Goal: Task Accomplishment & Management: Use online tool/utility

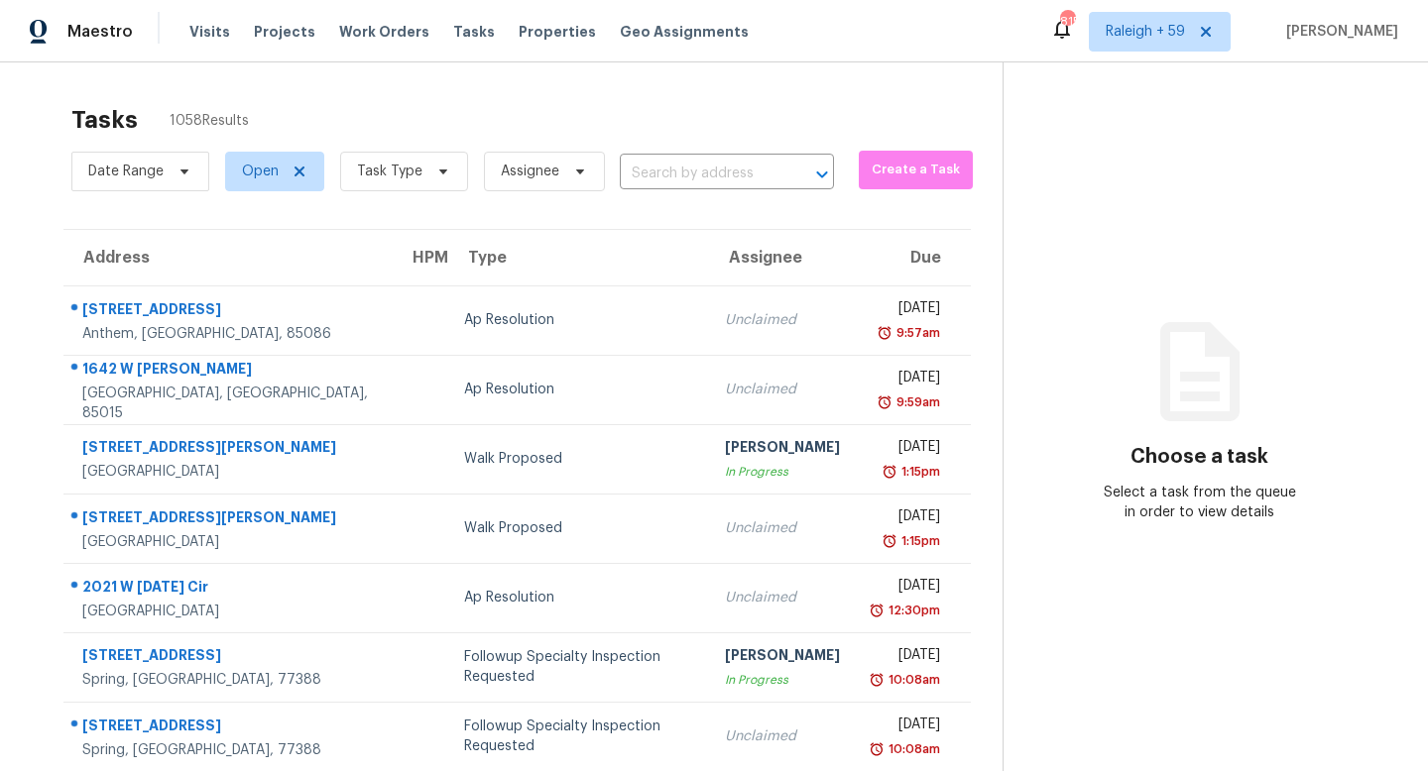
click at [552, 90] on div "Tasks 1058 Results Date Range Open Task Type Assignee ​ Create a Task Address H…" at bounding box center [714, 547] width 1428 height 971
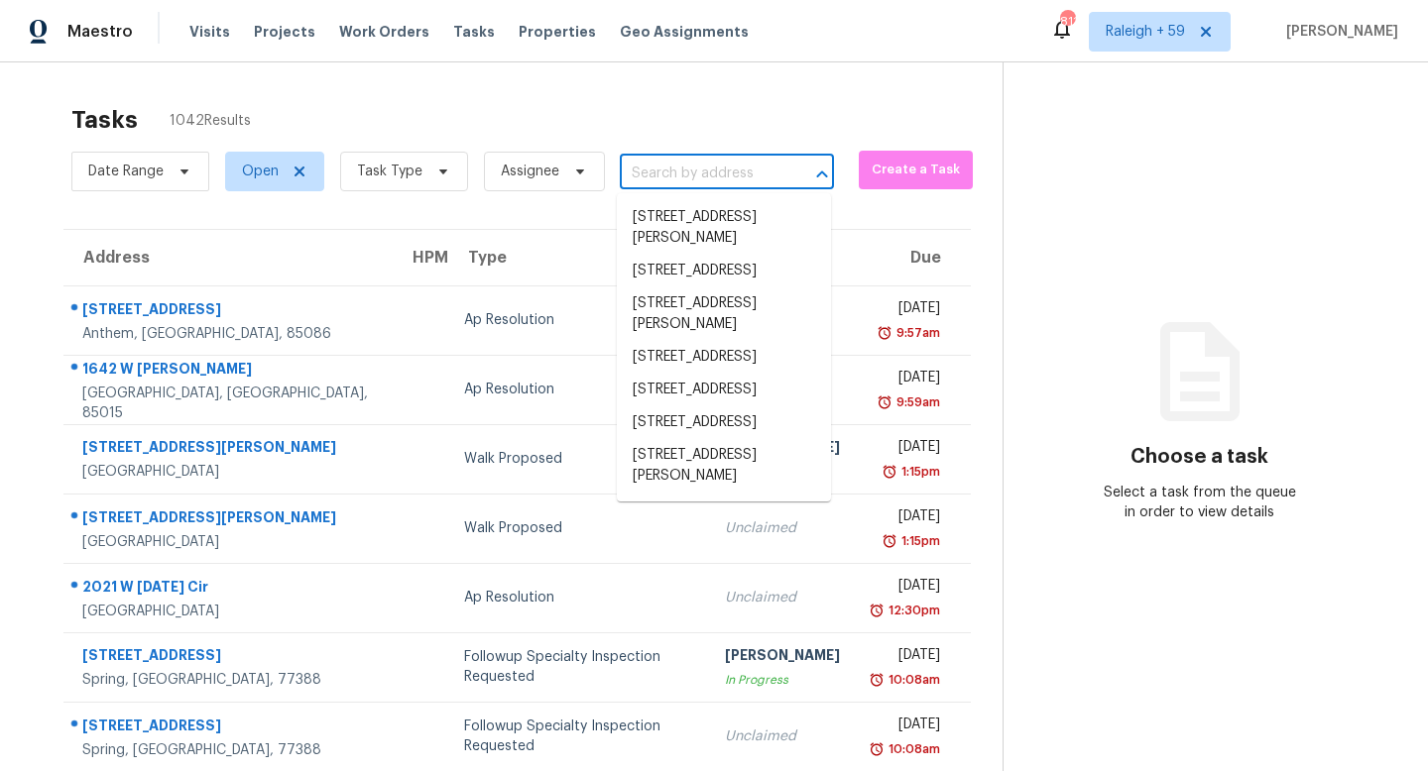
click at [701, 176] on input "text" at bounding box center [699, 174] width 159 height 31
paste input "[STREET_ADDRESS]"
type input "[STREET_ADDRESS]"
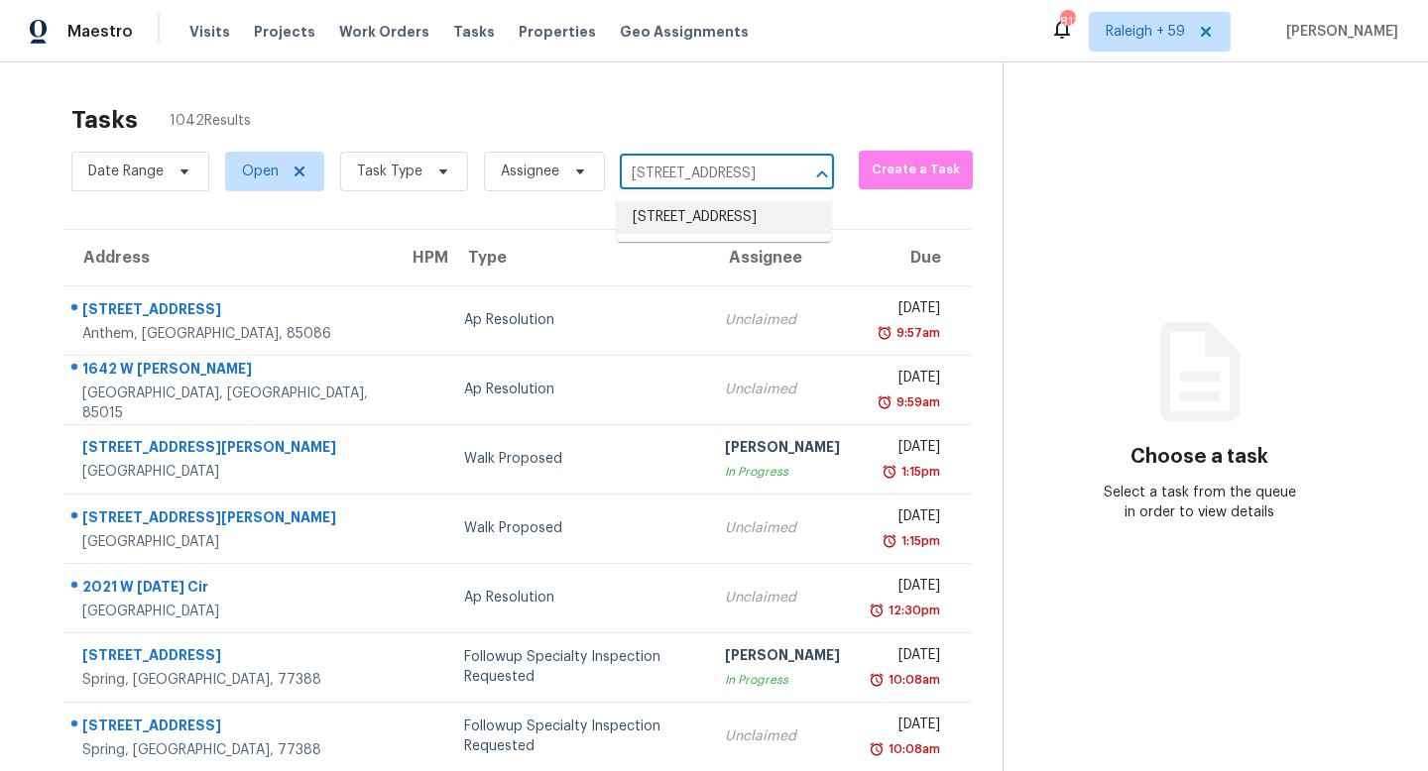
click at [712, 228] on li "[STREET_ADDRESS]" at bounding box center [724, 217] width 214 height 33
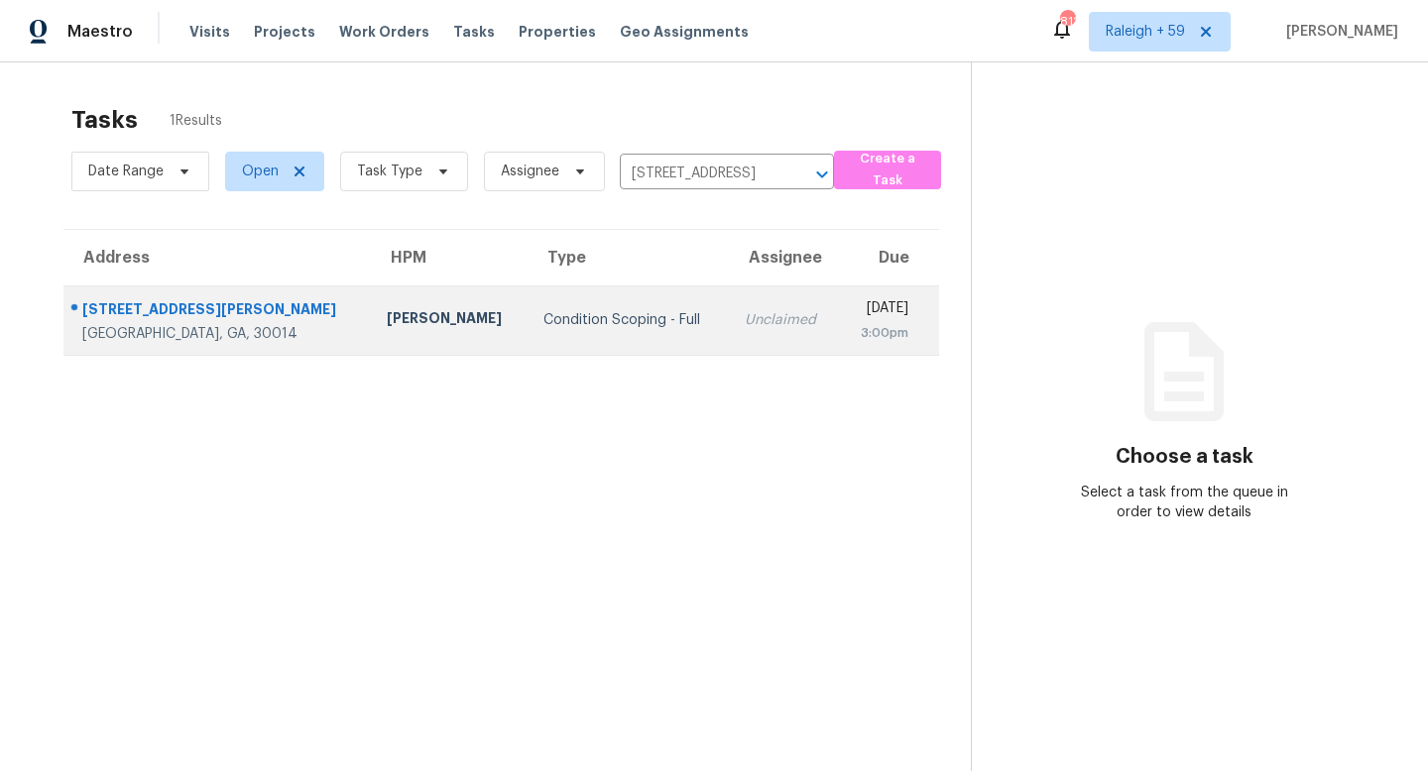
click at [729, 305] on td "Unclaimed" at bounding box center [784, 320] width 110 height 69
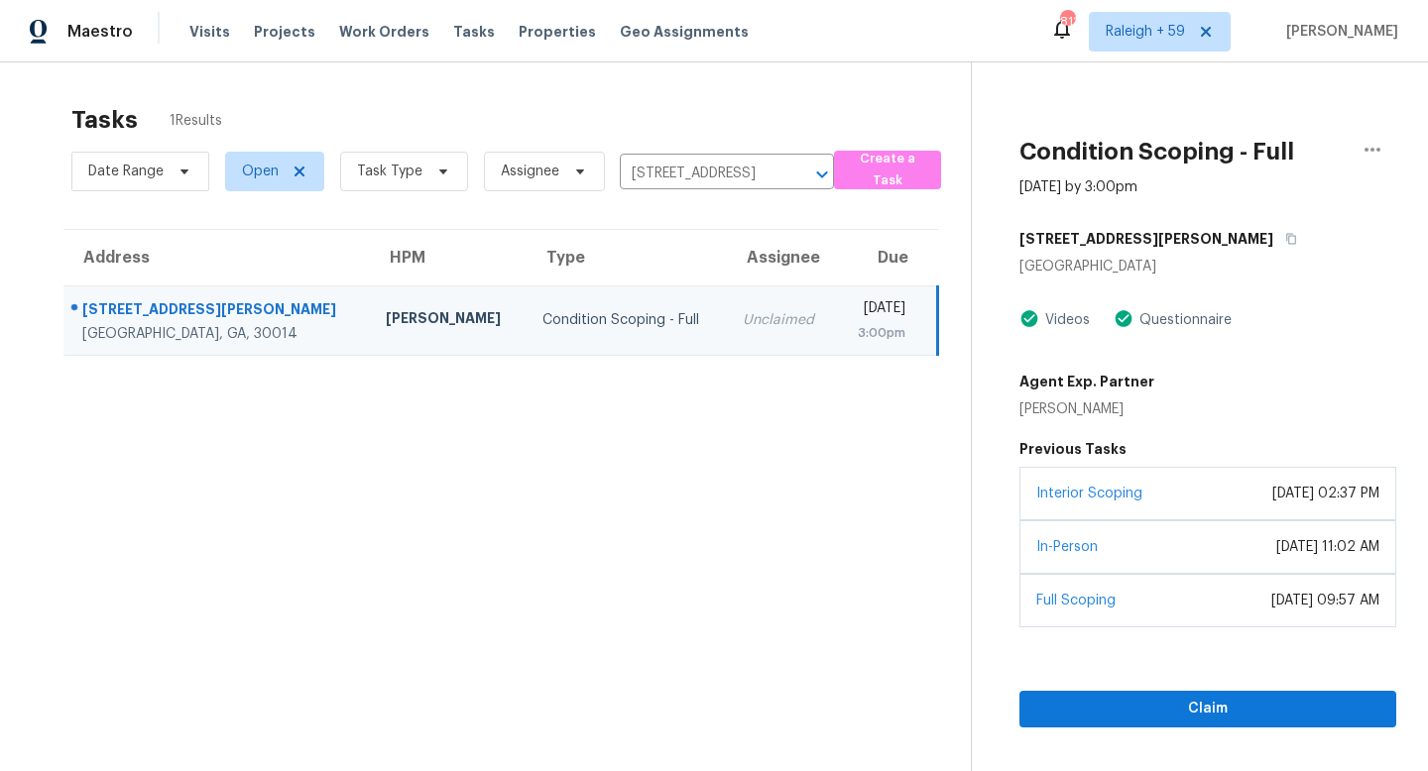
click at [1272, 498] on div "[DATE] 02:37 PM" at bounding box center [1325, 494] width 107 height 20
click at [1164, 722] on button "Claim" at bounding box center [1207, 709] width 377 height 37
click at [707, 165] on input "[STREET_ADDRESS]" at bounding box center [699, 174] width 159 height 31
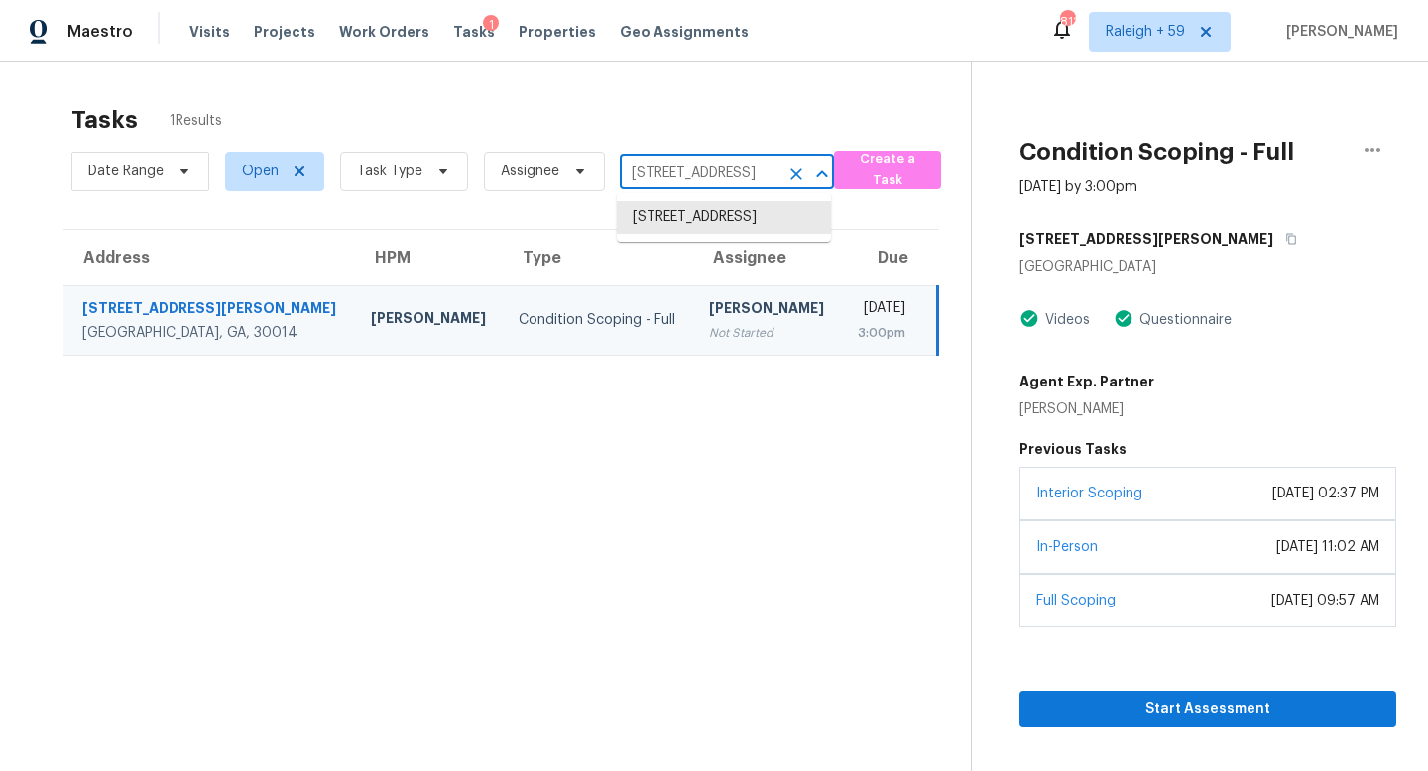
paste input "[STREET_ADDRESS]"
type input "[STREET_ADDRESS]"
click at [683, 234] on li "[STREET_ADDRESS]" at bounding box center [724, 217] width 214 height 33
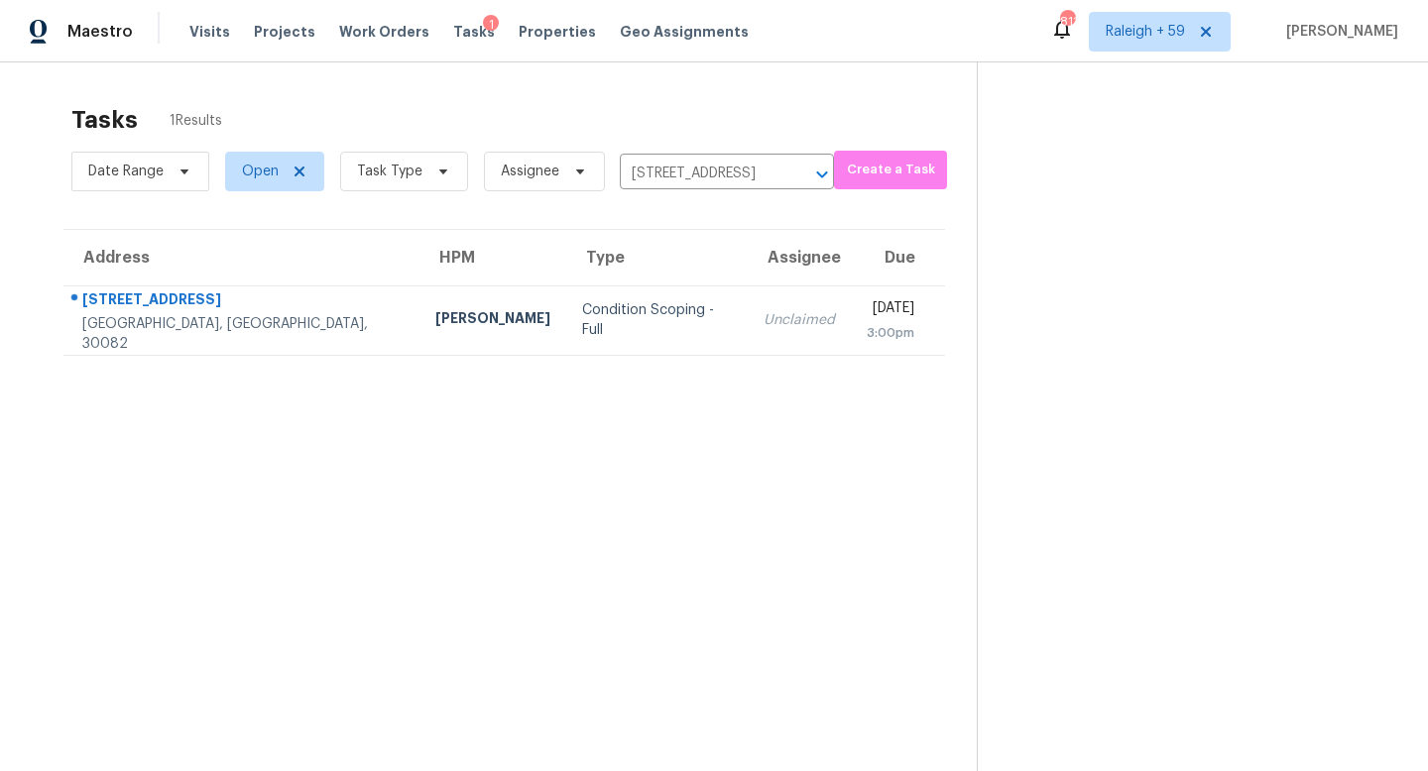
click at [764, 320] on div "Unclaimed" at bounding box center [799, 320] width 71 height 20
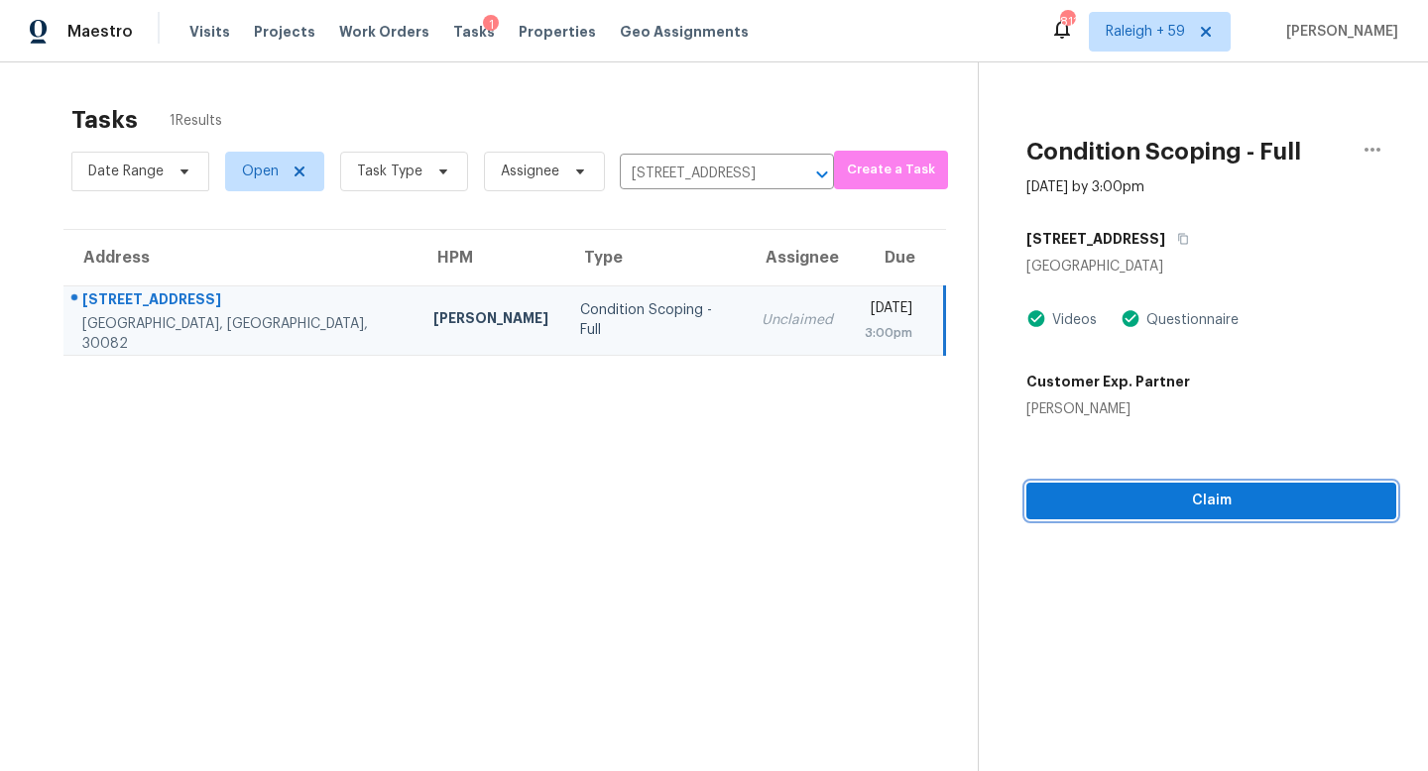
click at [1135, 517] on button "Claim" at bounding box center [1211, 501] width 370 height 37
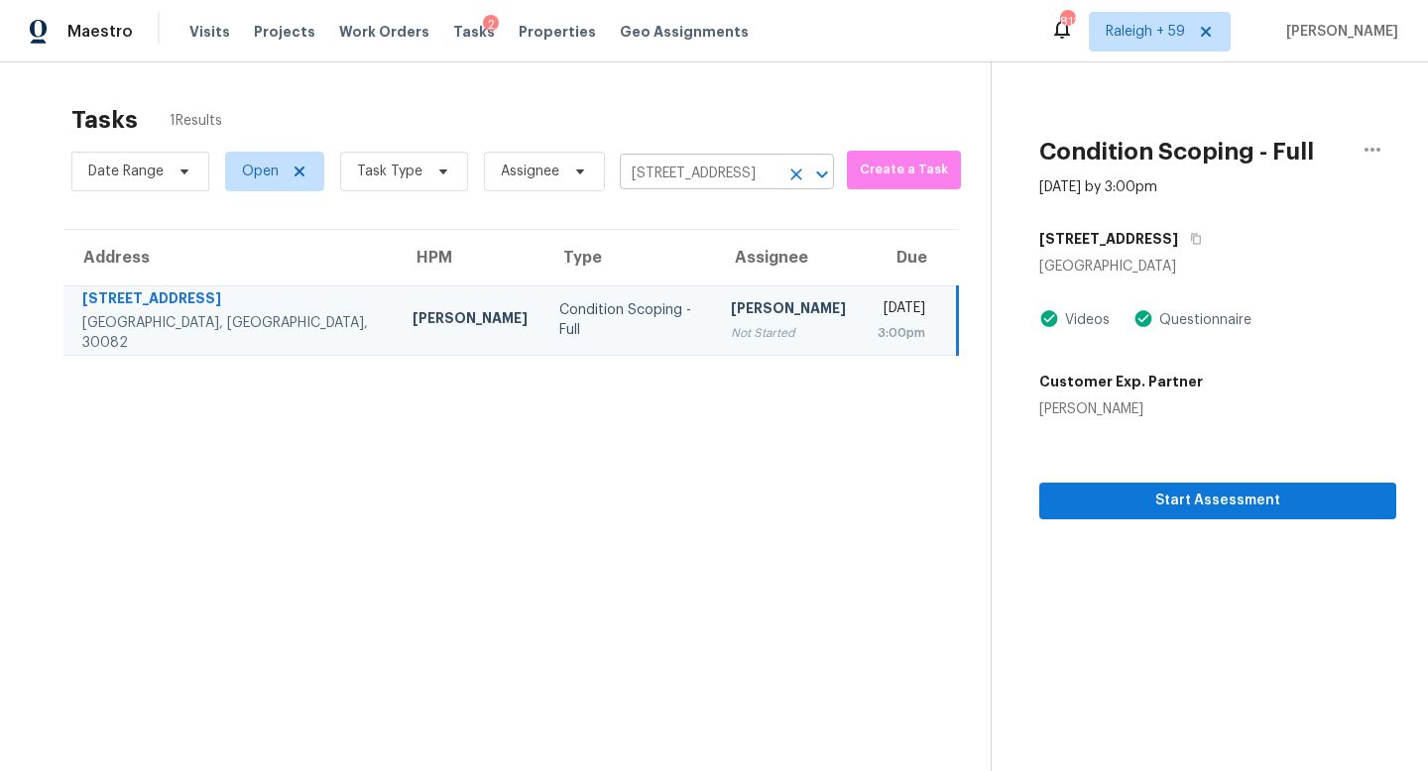
click at [731, 186] on input "[STREET_ADDRESS]" at bounding box center [699, 174] width 159 height 31
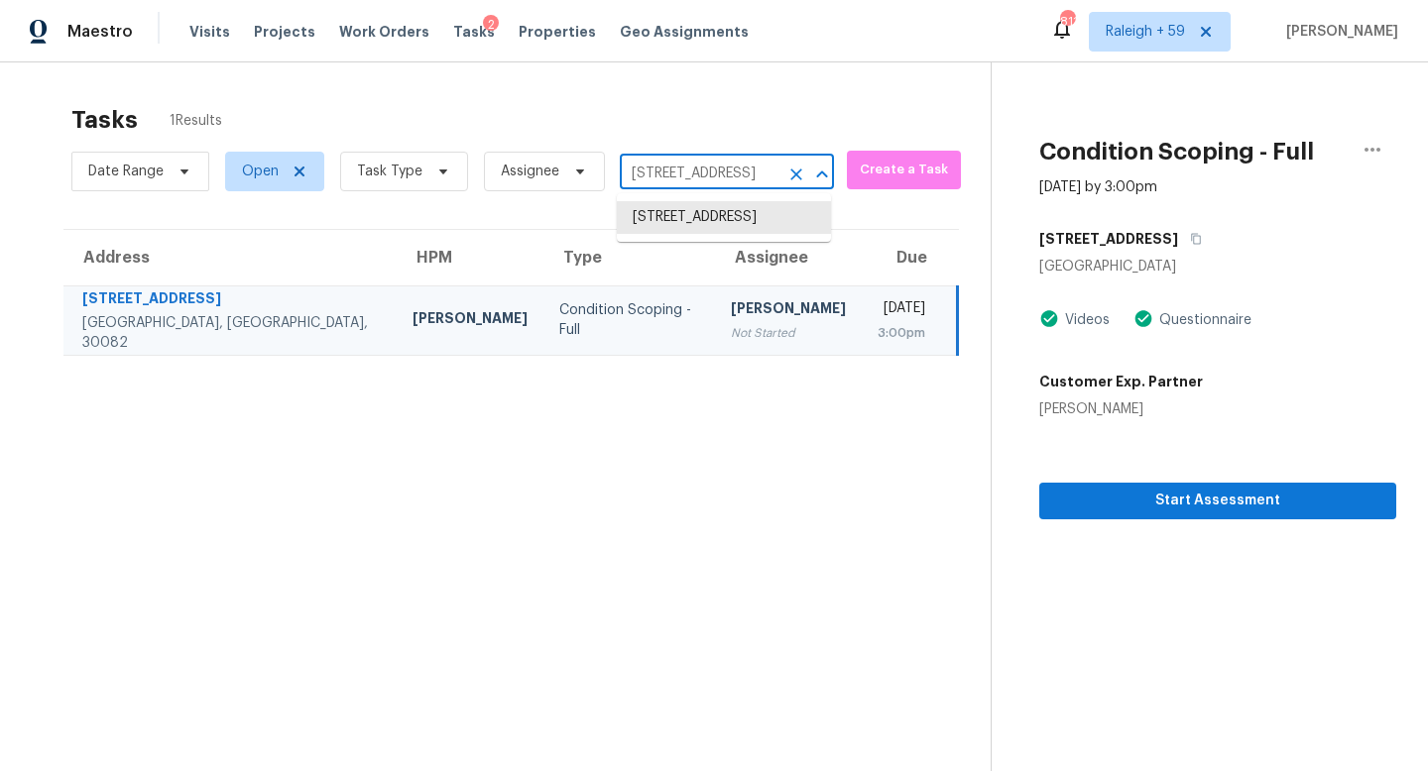
paste input "[STREET_ADDRESS]"
type input "[STREET_ADDRESS]"
click at [725, 222] on li "[STREET_ADDRESS]" at bounding box center [724, 217] width 214 height 33
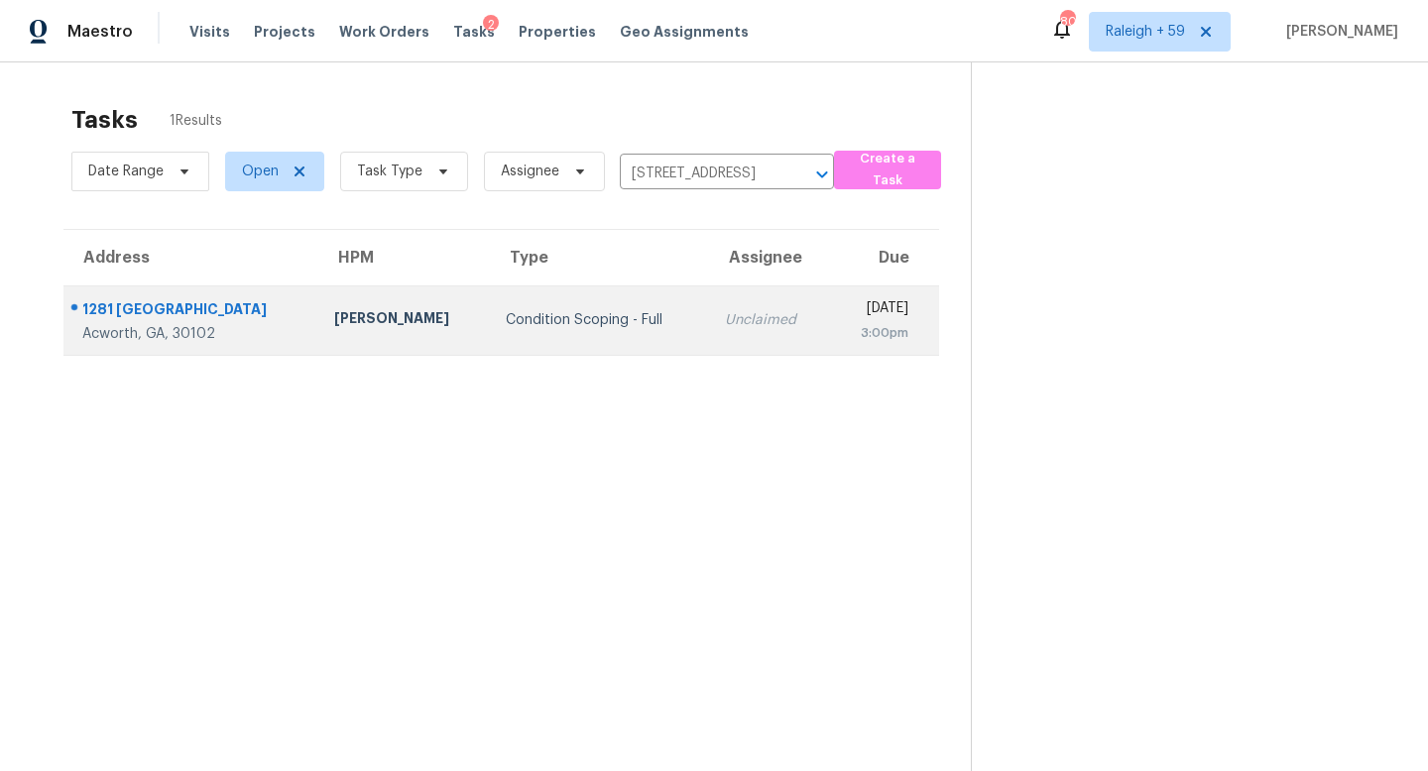
click at [725, 326] on div "Unclaimed" at bounding box center [769, 320] width 88 height 20
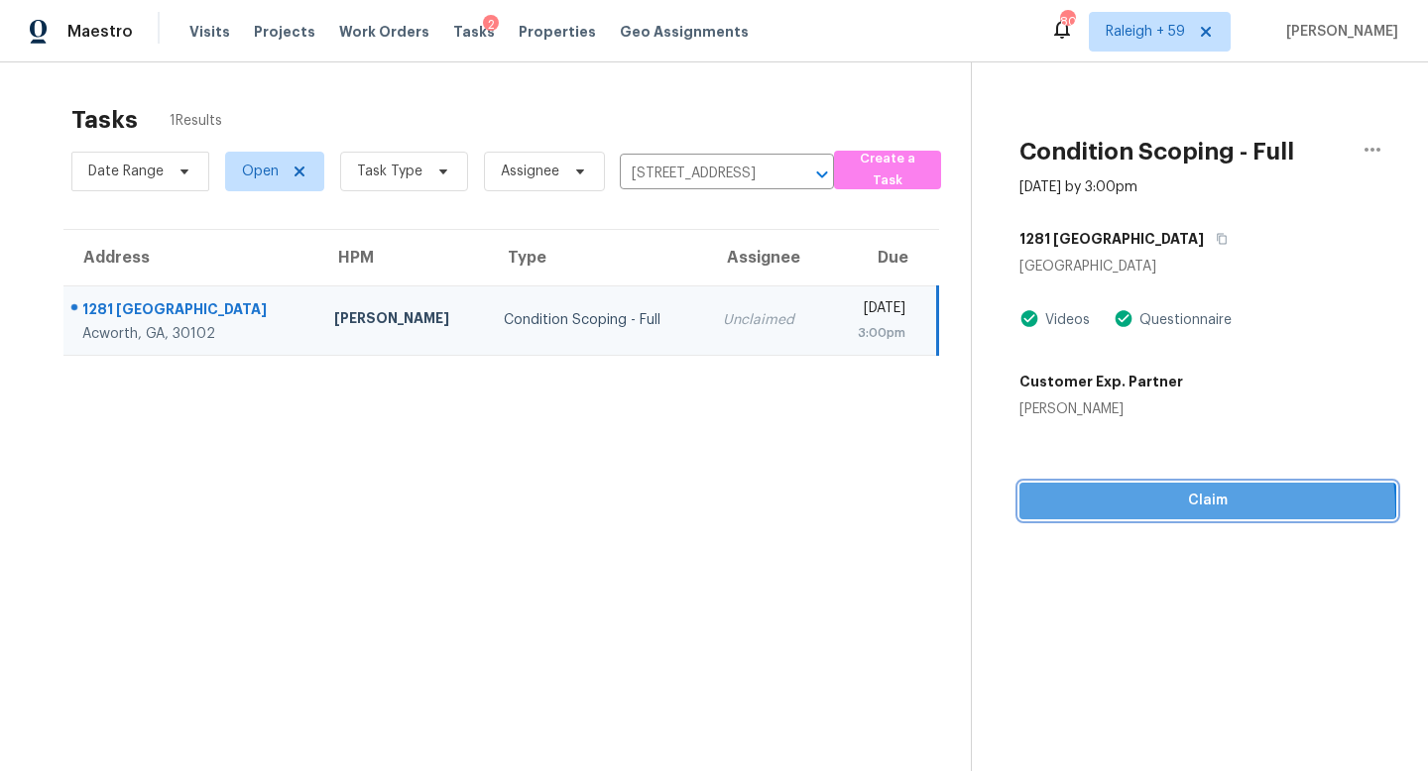
click at [1160, 510] on span "Claim" at bounding box center [1207, 501] width 345 height 25
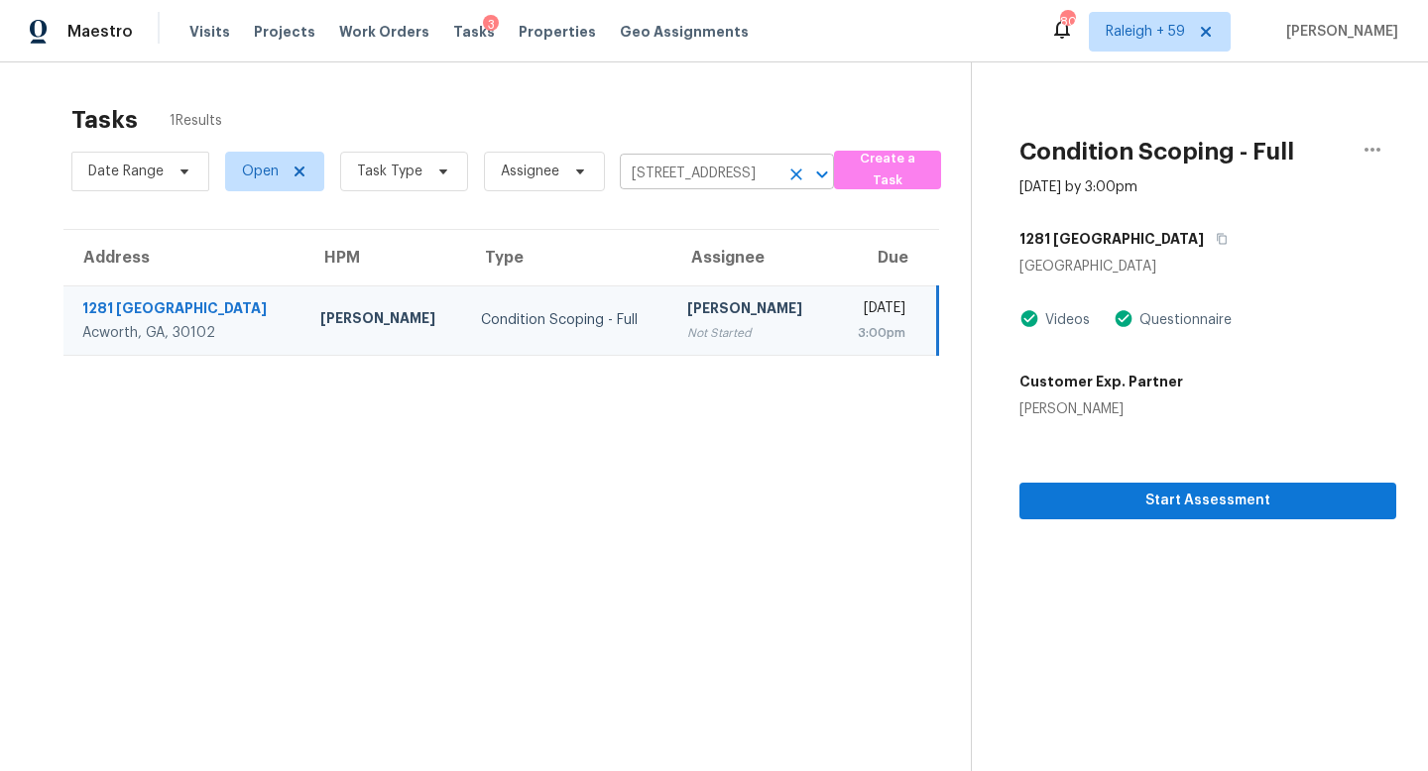
click at [717, 173] on input "[STREET_ADDRESS]" at bounding box center [699, 174] width 159 height 31
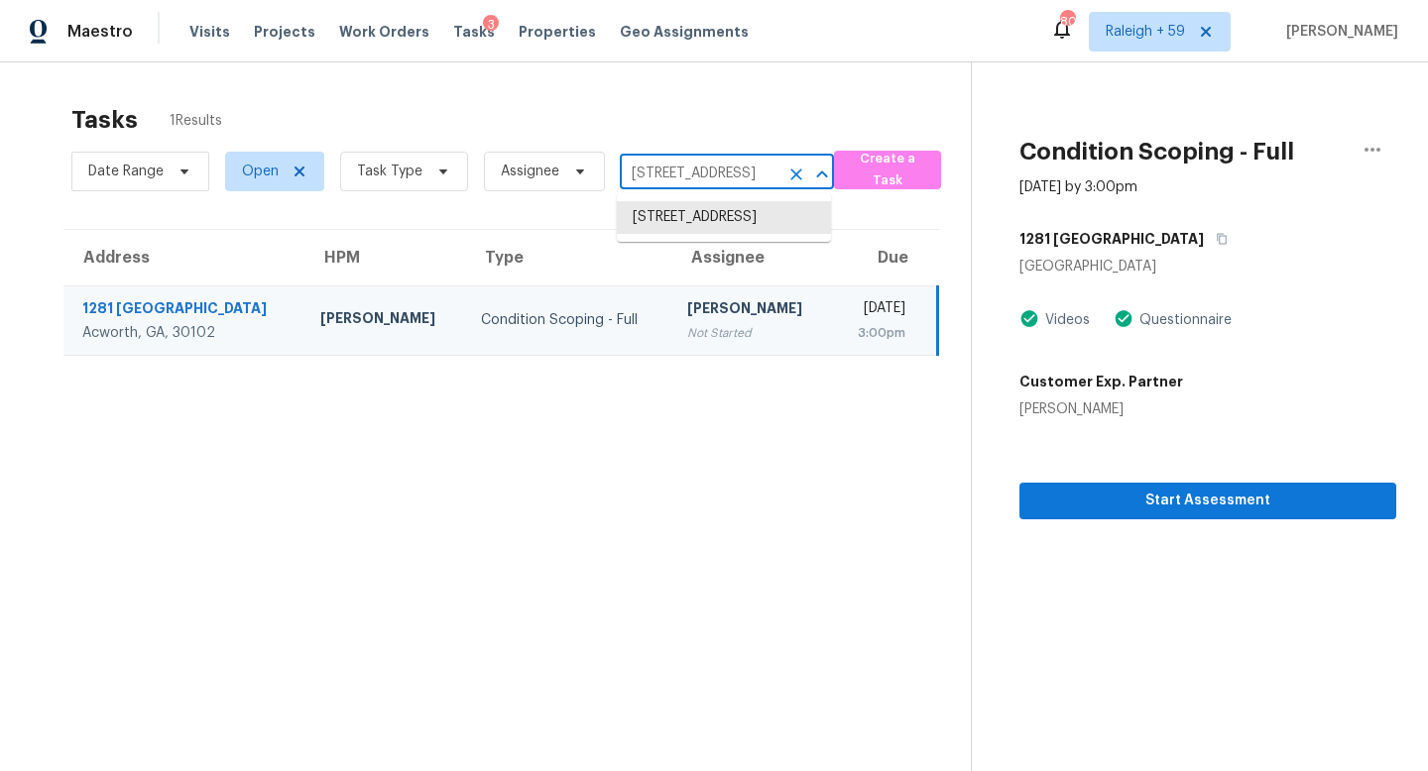
paste input "[STREET_ADDRESS]"
type input "[STREET_ADDRESS]"
click at [728, 226] on li "[STREET_ADDRESS]" at bounding box center [724, 217] width 214 height 33
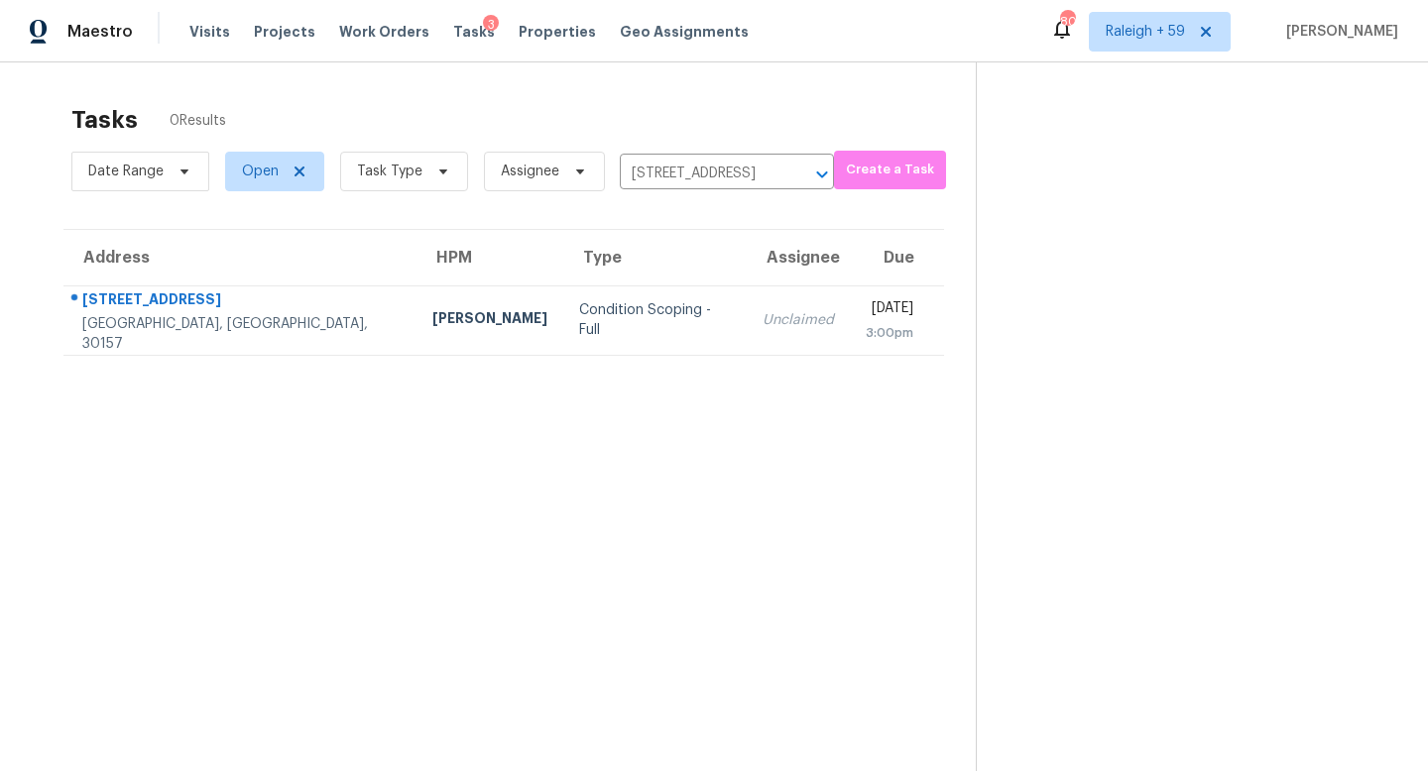
click at [763, 326] on div "Unclaimed" at bounding box center [798, 320] width 71 height 20
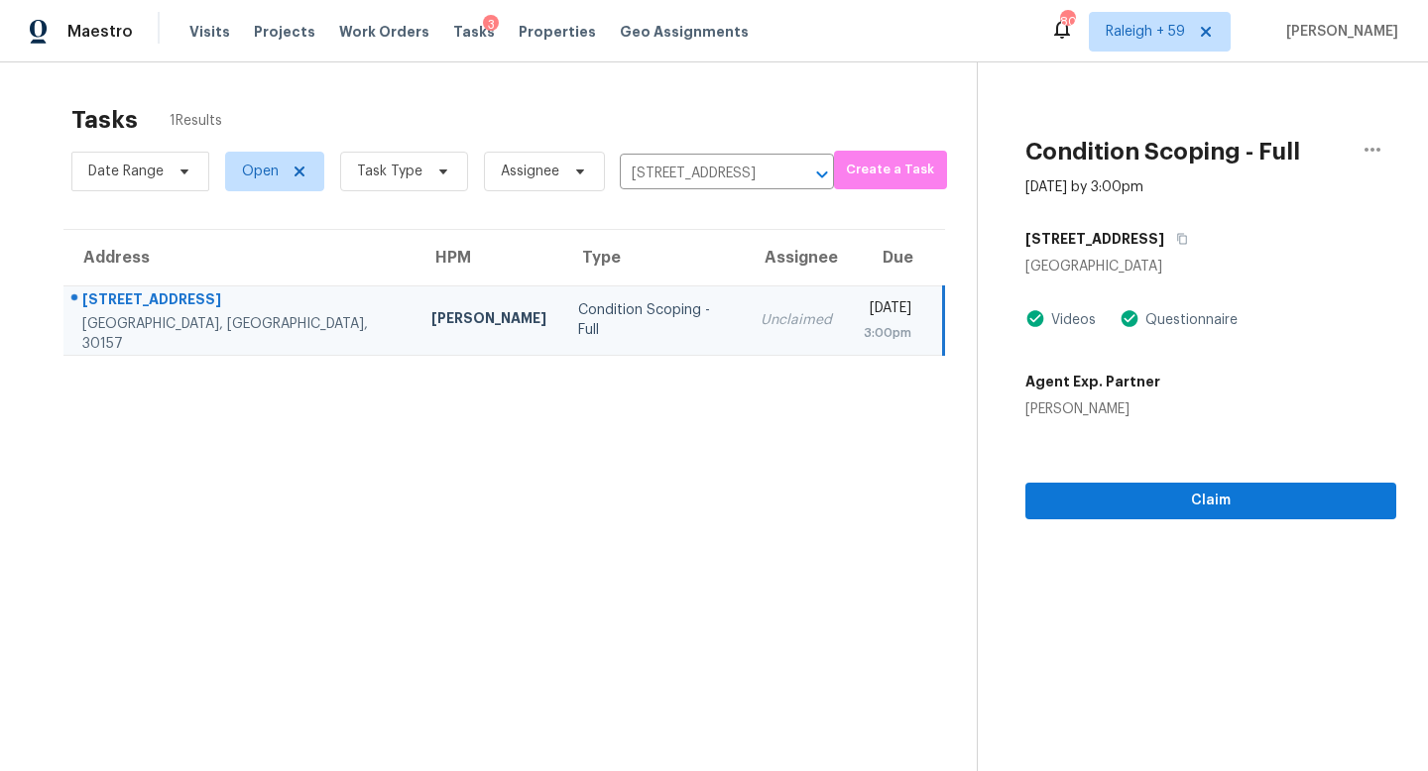
click at [1146, 480] on div "Claim" at bounding box center [1210, 469] width 371 height 100
click at [1141, 491] on span "Claim" at bounding box center [1210, 501] width 339 height 25
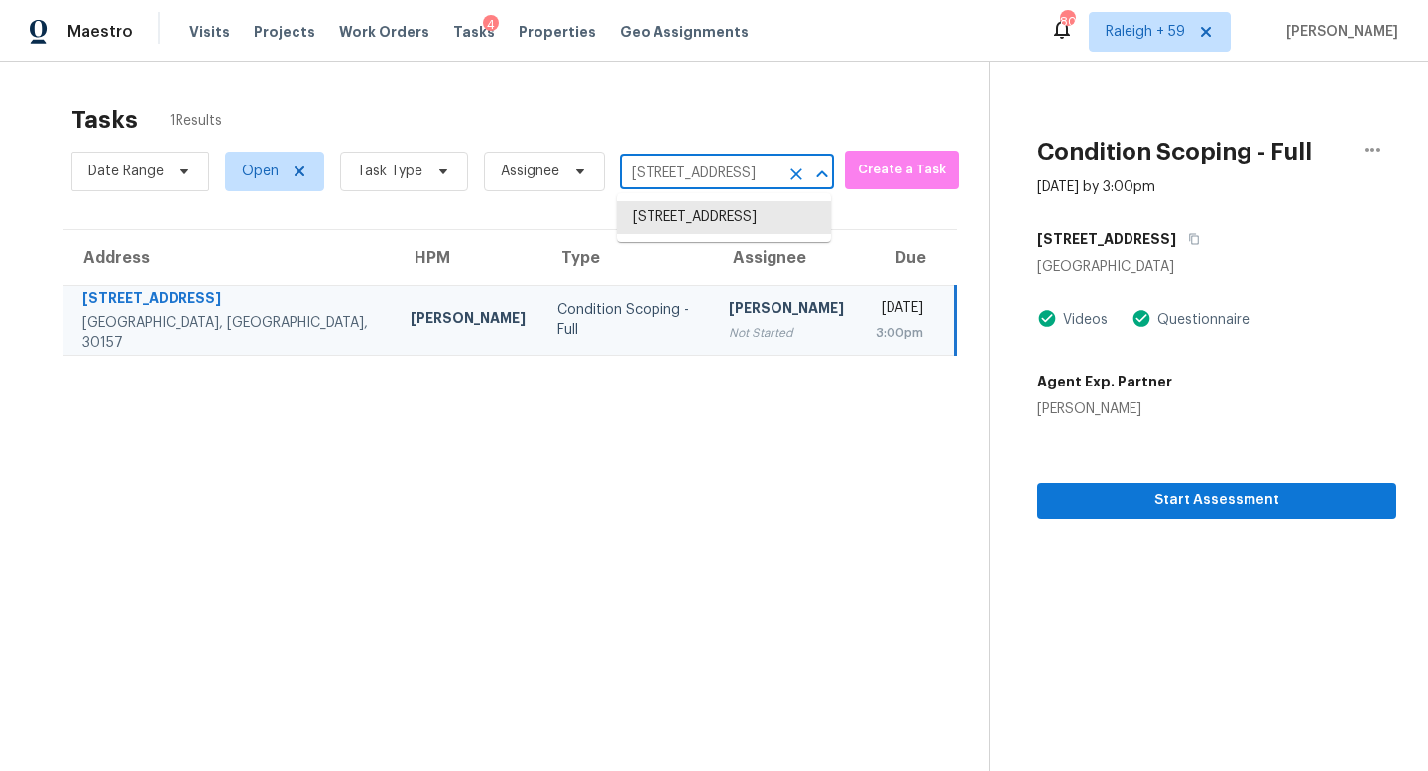
click at [725, 177] on input "[STREET_ADDRESS]" at bounding box center [699, 174] width 159 height 31
paste input "[STREET_ADDRESS]"
type input "[STREET_ADDRESS]"
click at [725, 224] on li "[STREET_ADDRESS]" at bounding box center [724, 217] width 214 height 33
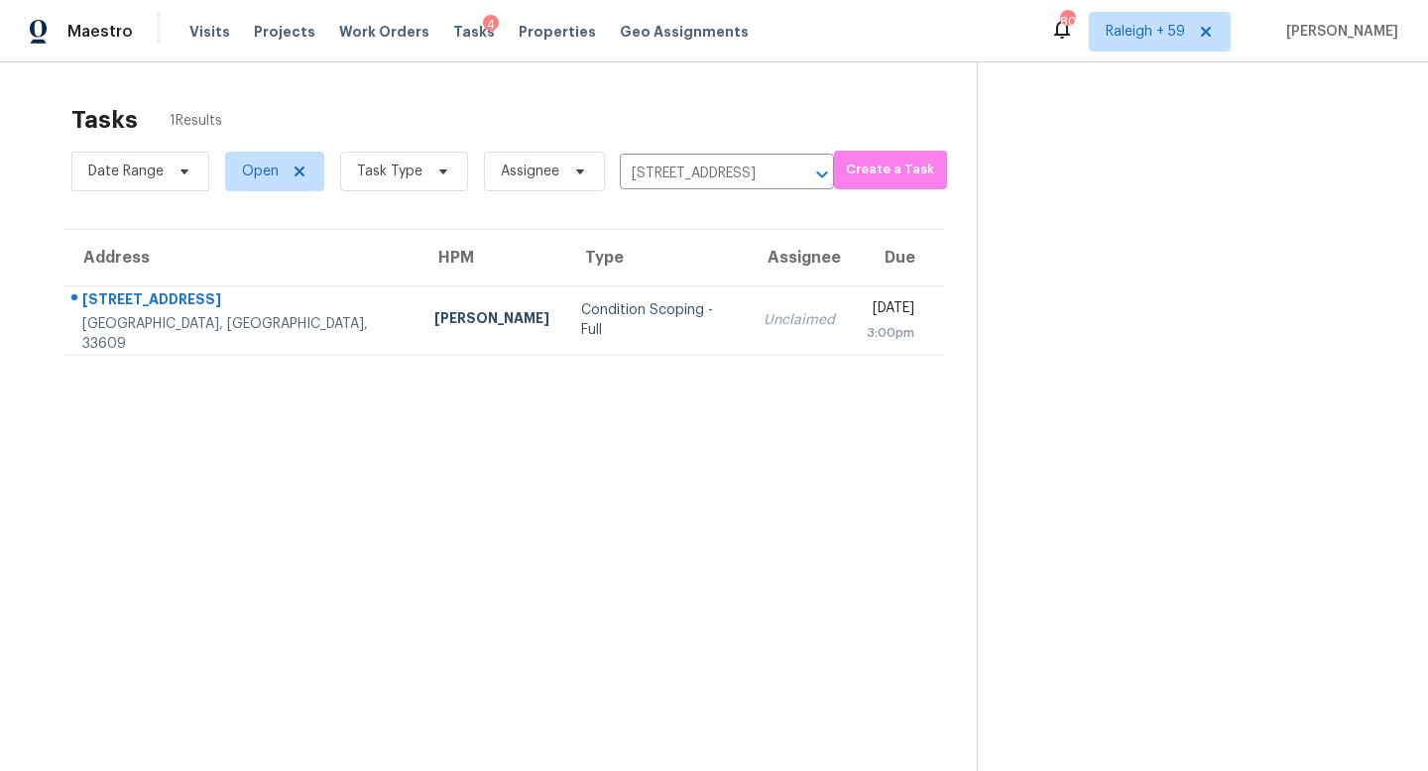
click at [748, 308] on td "Unclaimed" at bounding box center [799, 320] width 103 height 69
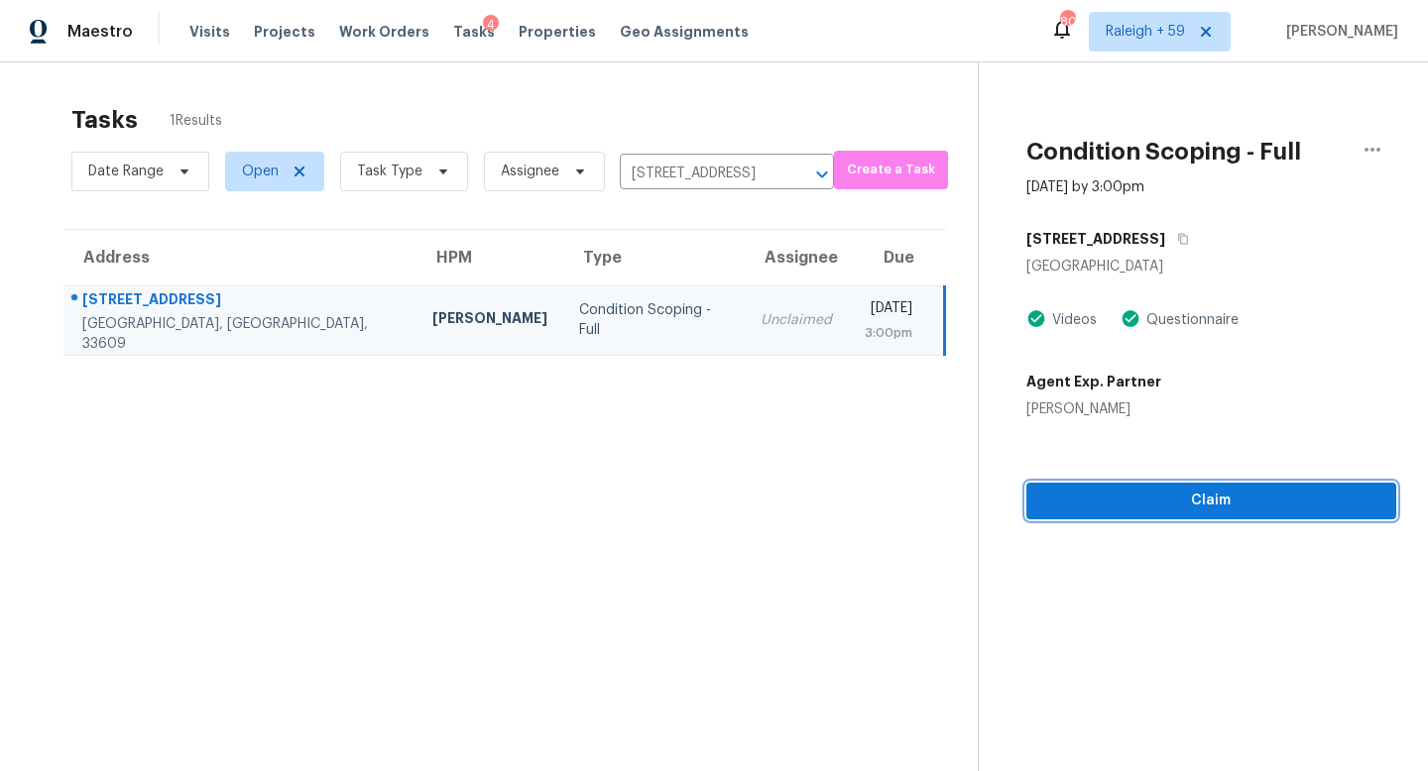
click at [1140, 498] on div "Condition Scoping - Full [DATE] by 3:00pm [STREET_ADDRESS] Videos Questionnaire…" at bounding box center [1188, 290] width 418 height 457
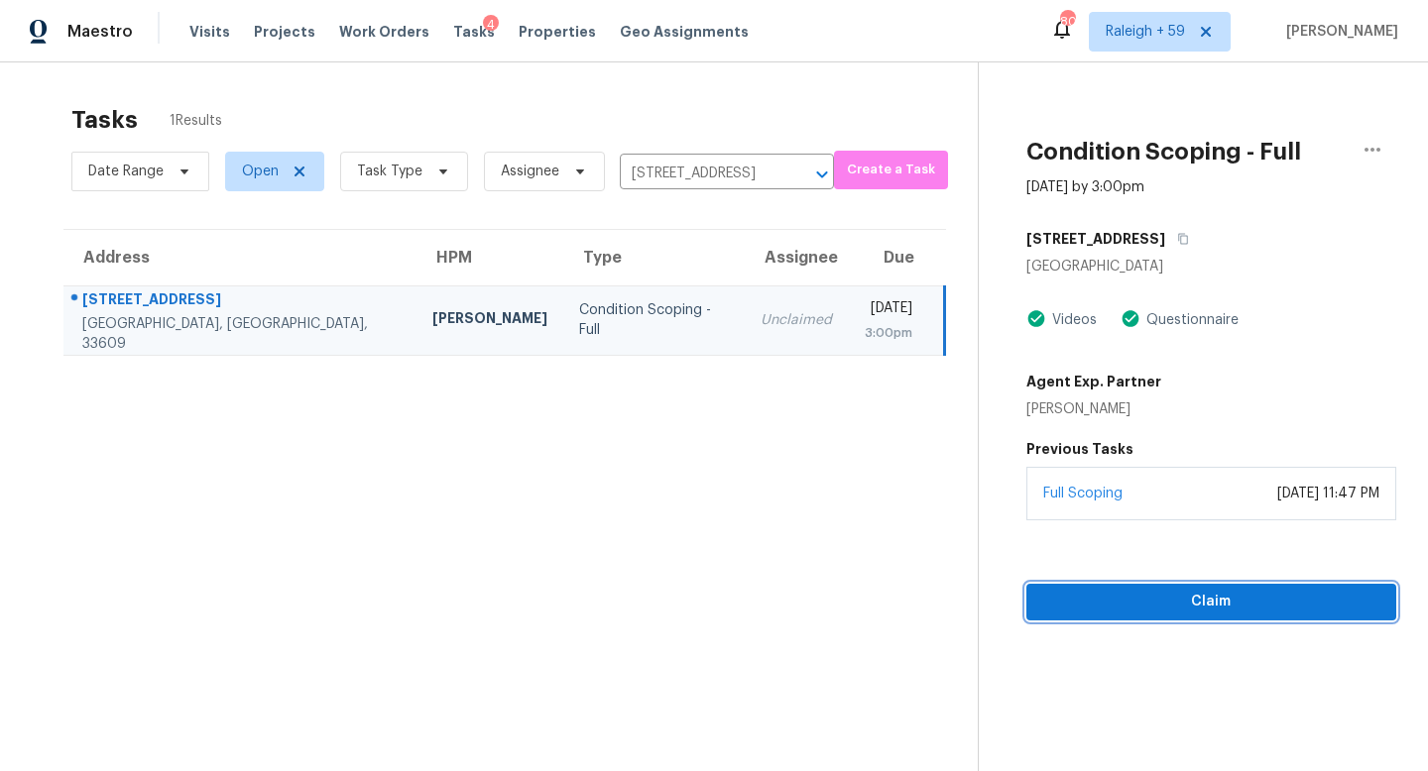
click at [1081, 594] on span "Claim" at bounding box center [1211, 602] width 339 height 25
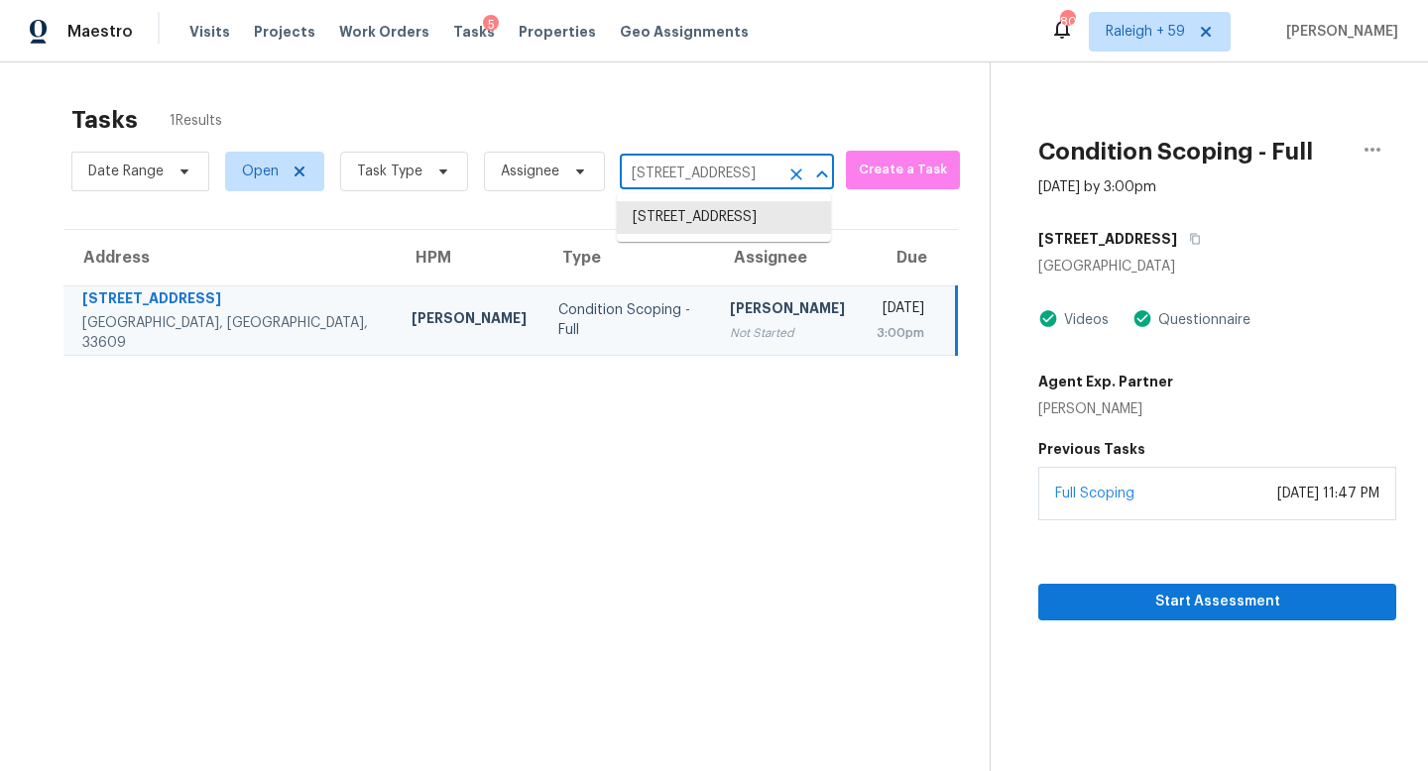
click at [744, 179] on input "[STREET_ADDRESS]" at bounding box center [699, 174] width 159 height 31
paste input "[STREET_ADDRESS][PERSON_NAME]"
type input "[STREET_ADDRESS][PERSON_NAME]"
click at [731, 220] on li "[STREET_ADDRESS][PERSON_NAME]" at bounding box center [724, 228] width 214 height 54
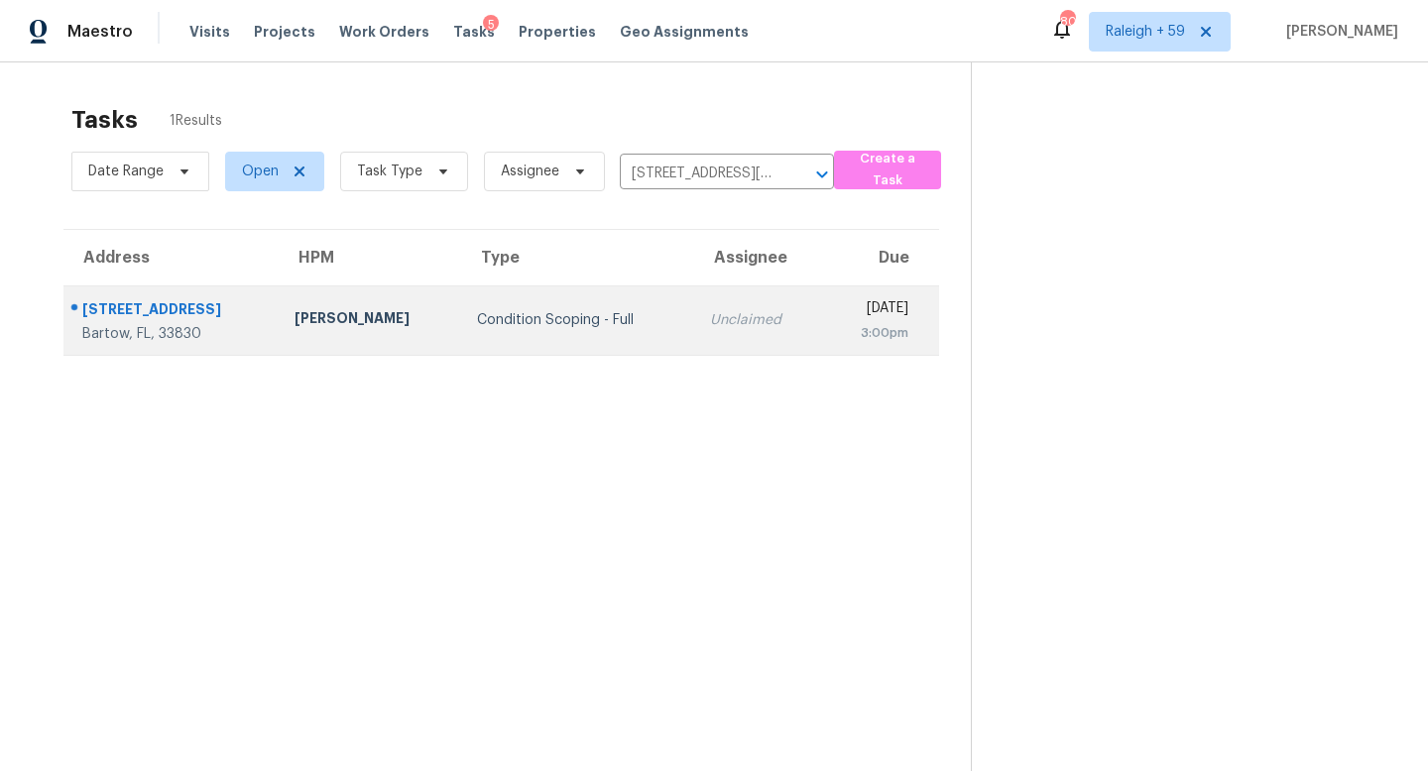
click at [710, 311] on div "Unclaimed" at bounding box center [758, 320] width 96 height 20
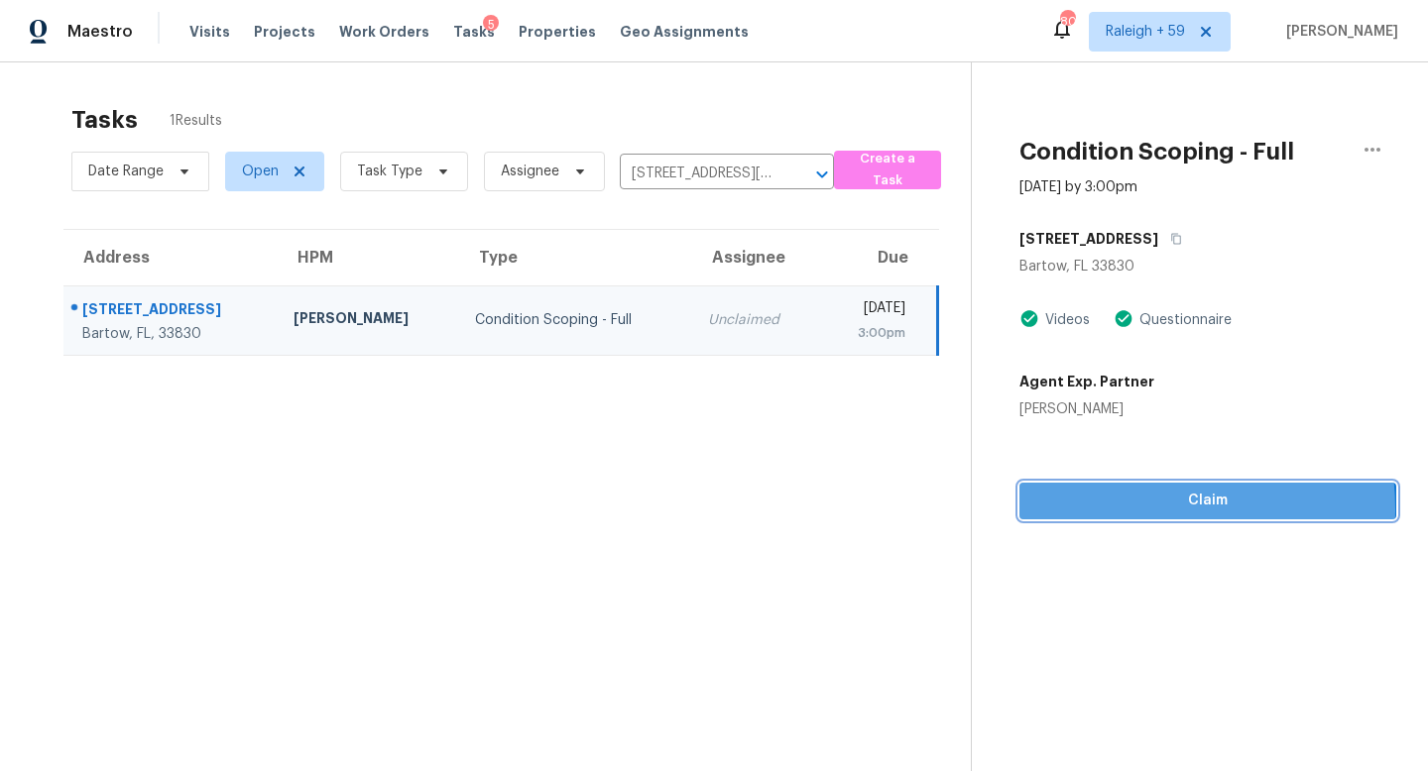
click at [1104, 510] on span "Claim" at bounding box center [1207, 501] width 345 height 25
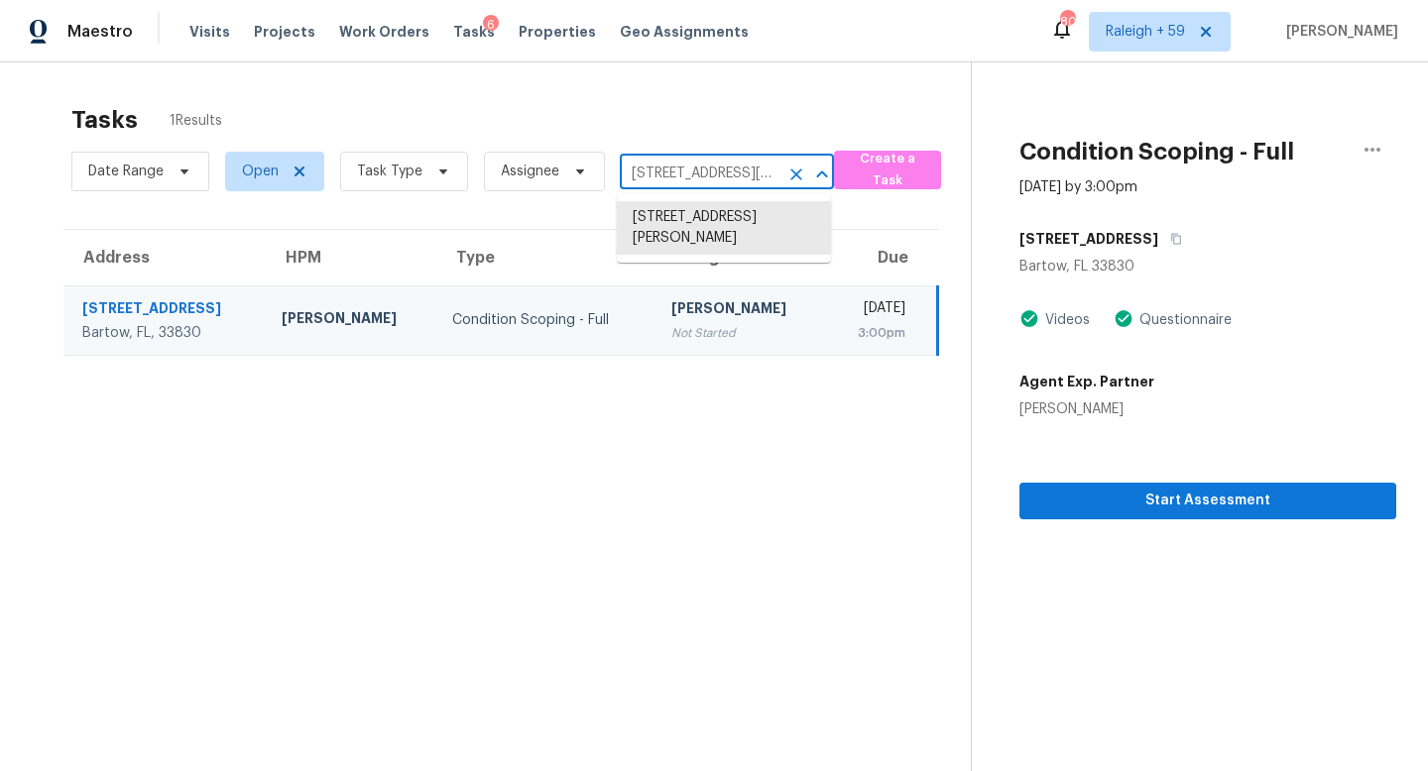
click at [701, 173] on input "[STREET_ADDRESS][PERSON_NAME]" at bounding box center [699, 174] width 159 height 31
paste input "[STREET_ADDRESS][PERSON_NAME]"
type input "[STREET_ADDRESS][PERSON_NAME]"
click at [707, 229] on li "[STREET_ADDRESS][PERSON_NAME]" at bounding box center [724, 228] width 214 height 54
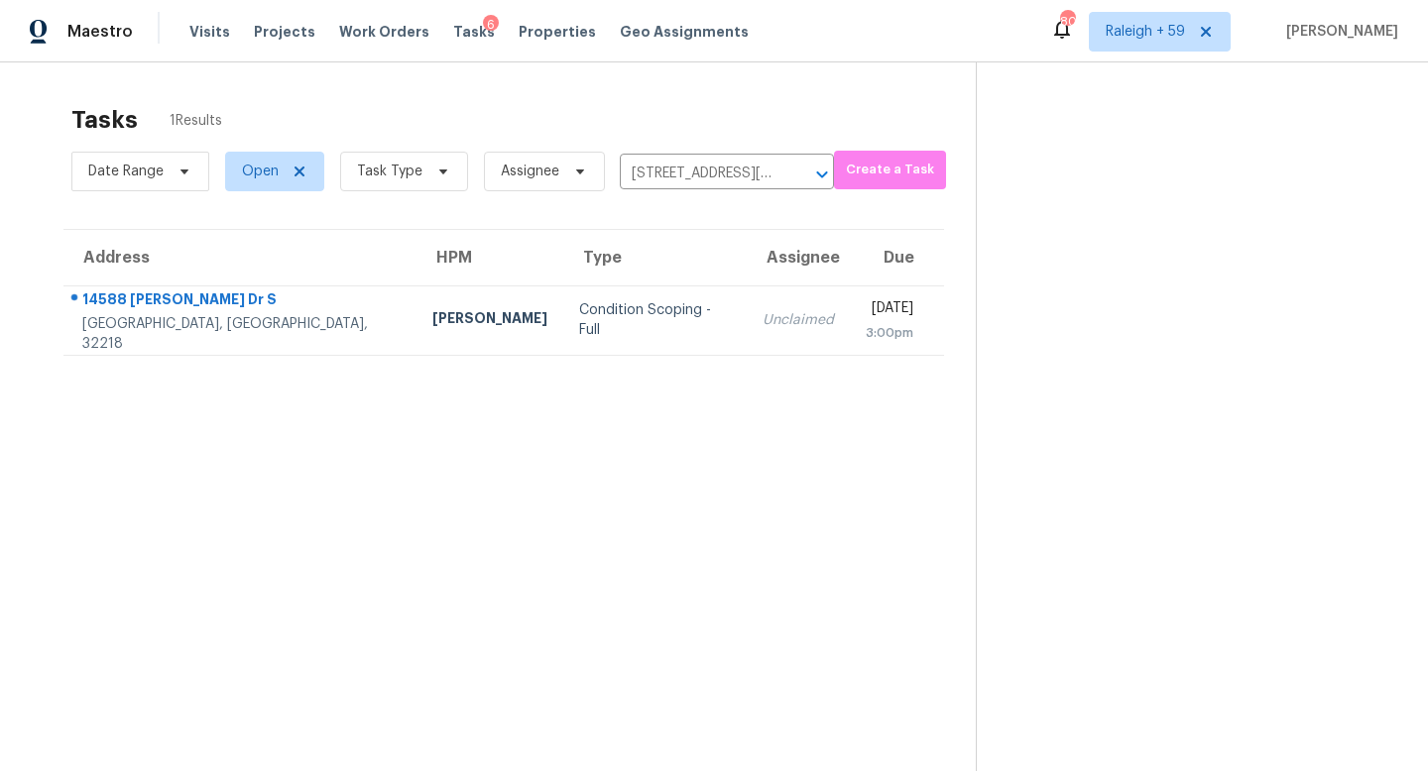
click at [747, 332] on td "Unclaimed" at bounding box center [798, 320] width 103 height 69
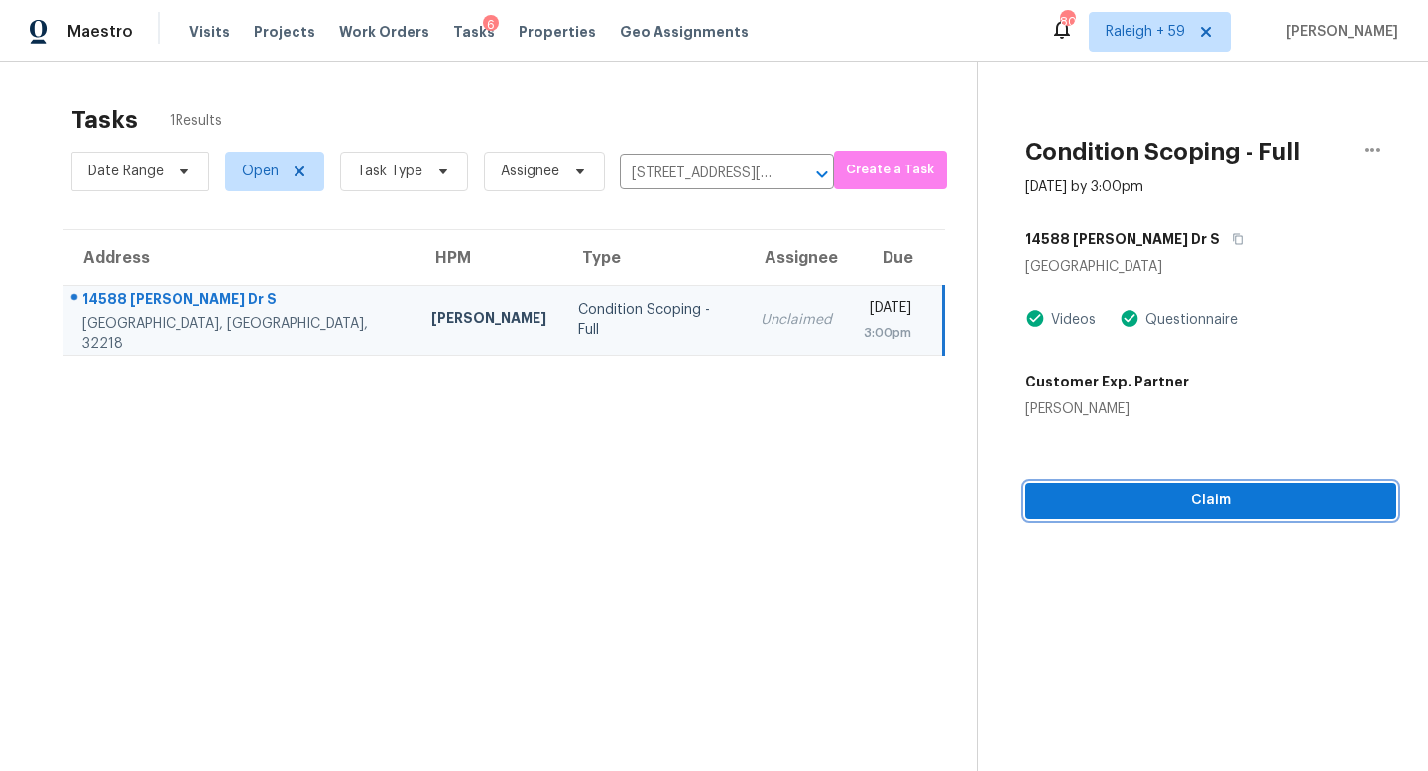
click at [1135, 507] on span "Claim" at bounding box center [1210, 501] width 339 height 25
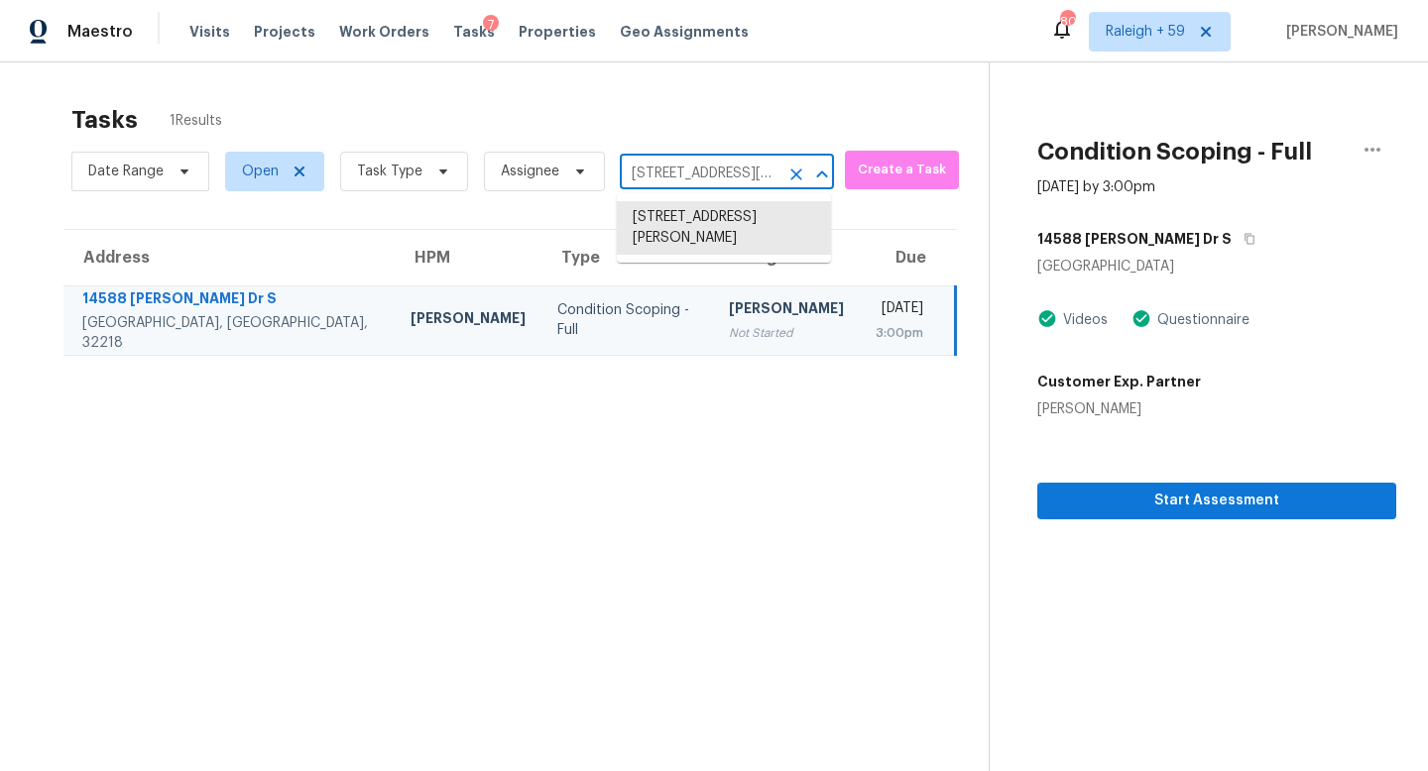
click at [698, 162] on input "[STREET_ADDRESS][PERSON_NAME]" at bounding box center [699, 174] width 159 height 31
paste input "[STREET_ADDRESS][PERSON_NAME]"
type input "[STREET_ADDRESS][PERSON_NAME]"
click at [689, 231] on li "[STREET_ADDRESS][PERSON_NAME]" at bounding box center [724, 228] width 214 height 54
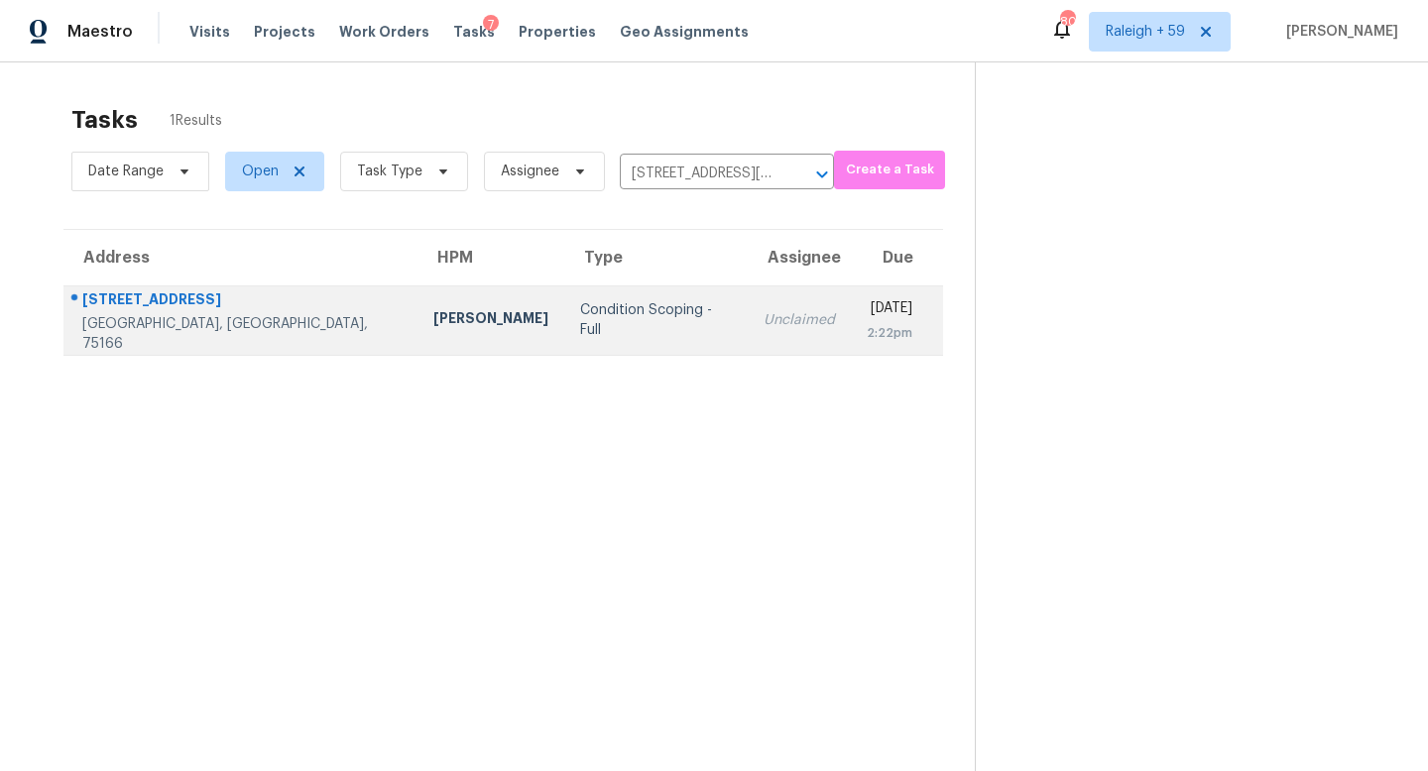
drag, startPoint x: 667, startPoint y: 327, endPoint x: 700, endPoint y: 341, distance: 35.5
click at [764, 323] on div "Unclaimed" at bounding box center [799, 320] width 71 height 20
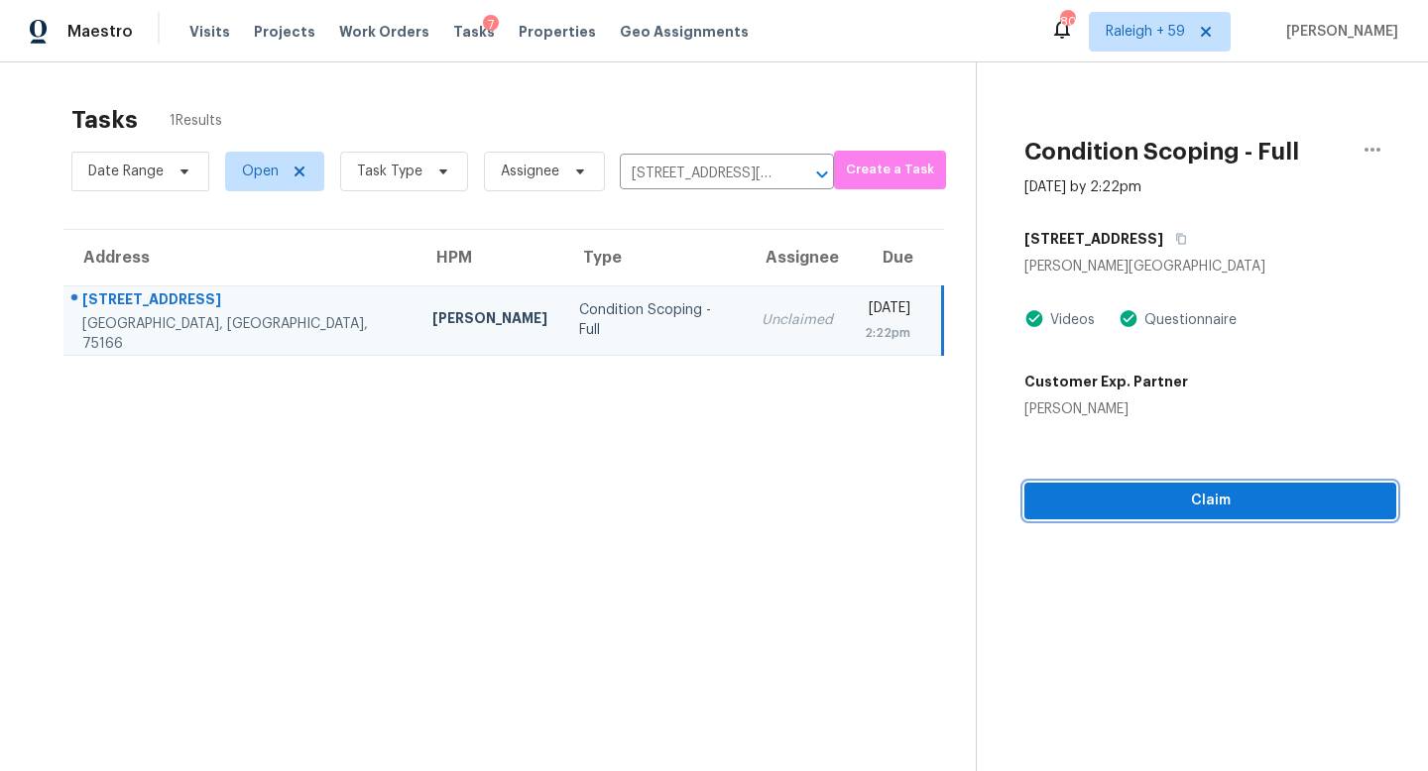
click at [1171, 507] on span "Claim" at bounding box center [1210, 501] width 340 height 25
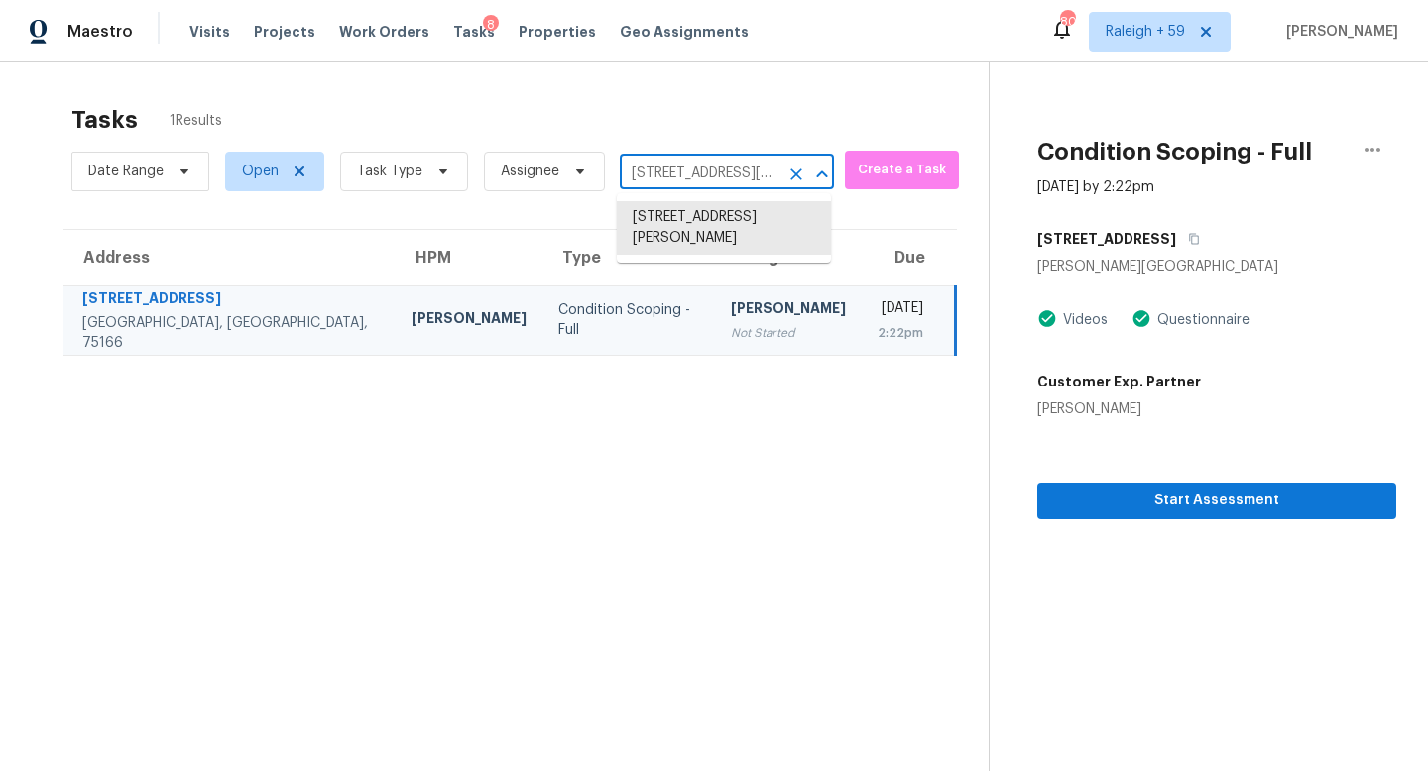
click at [730, 180] on input "[STREET_ADDRESS][PERSON_NAME]" at bounding box center [699, 174] width 159 height 31
paste input "[STREET_ADDRESS][PERSON_NAME]"
type input "[STREET_ADDRESS][PERSON_NAME]"
click at [719, 241] on li "[STREET_ADDRESS][PERSON_NAME]" at bounding box center [724, 228] width 214 height 54
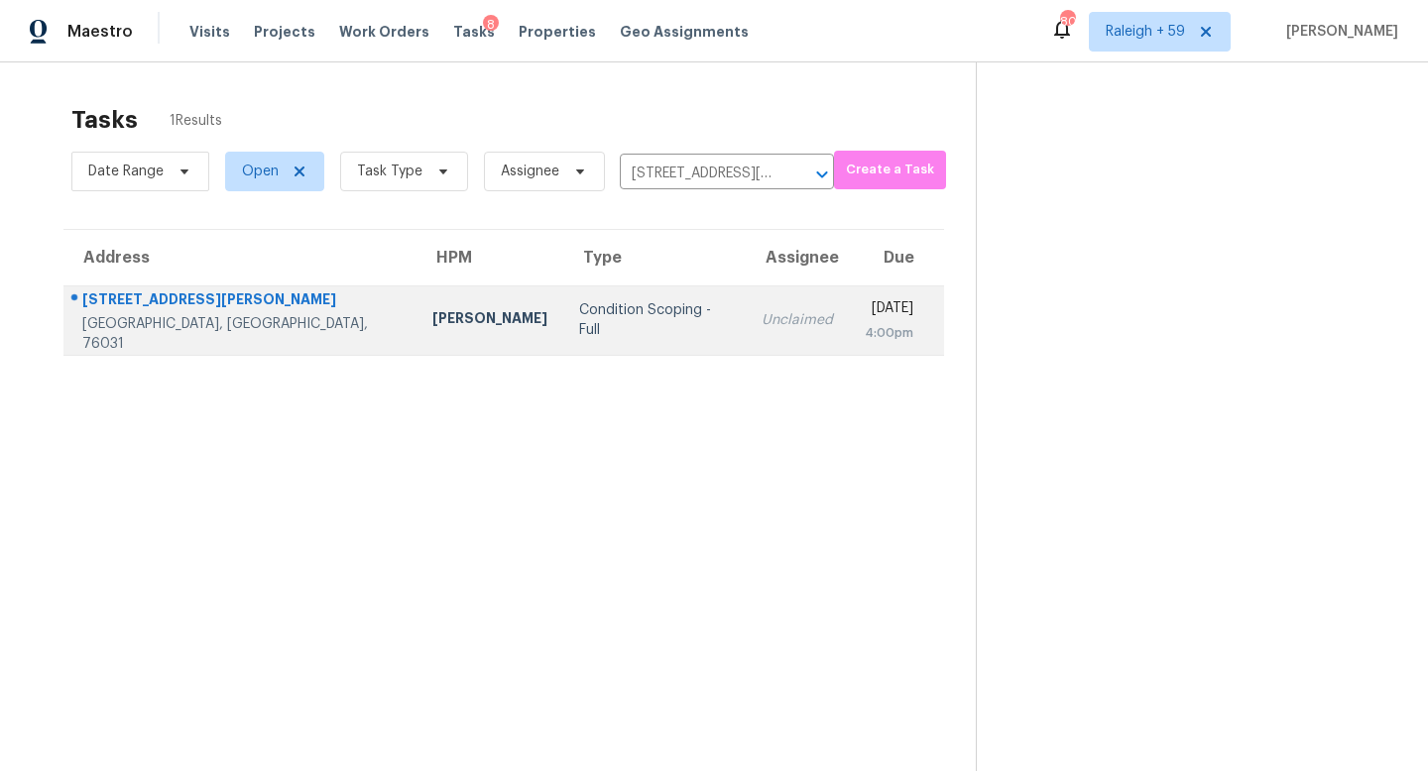
click at [746, 343] on td "Unclaimed" at bounding box center [797, 320] width 103 height 69
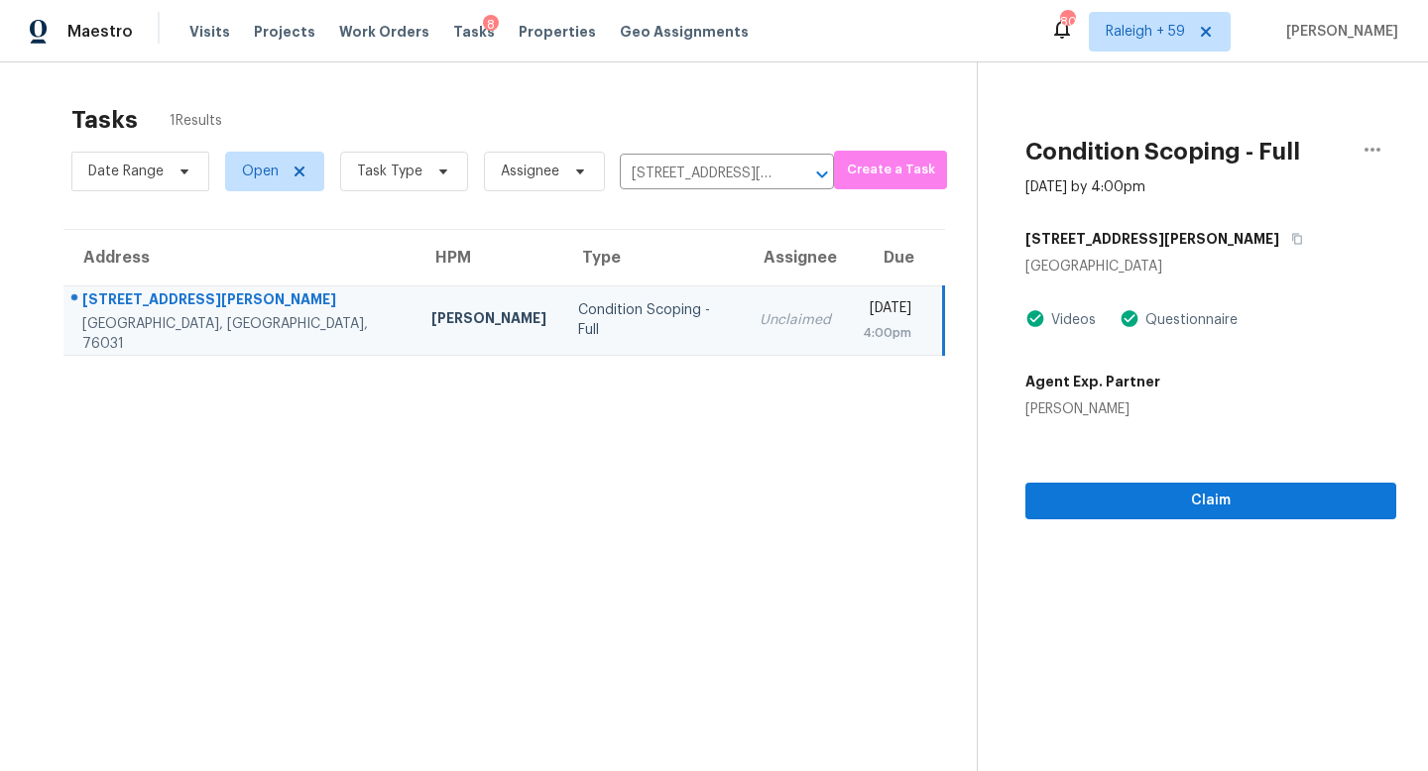
click at [1164, 521] on section "Condition Scoping - Full [DATE] by 4:00pm [STREET_ADDRESS][PERSON_NAME] Videos …" at bounding box center [1186, 447] width 419 height 771
click at [1142, 507] on span "Claim" at bounding box center [1210, 501] width 339 height 25
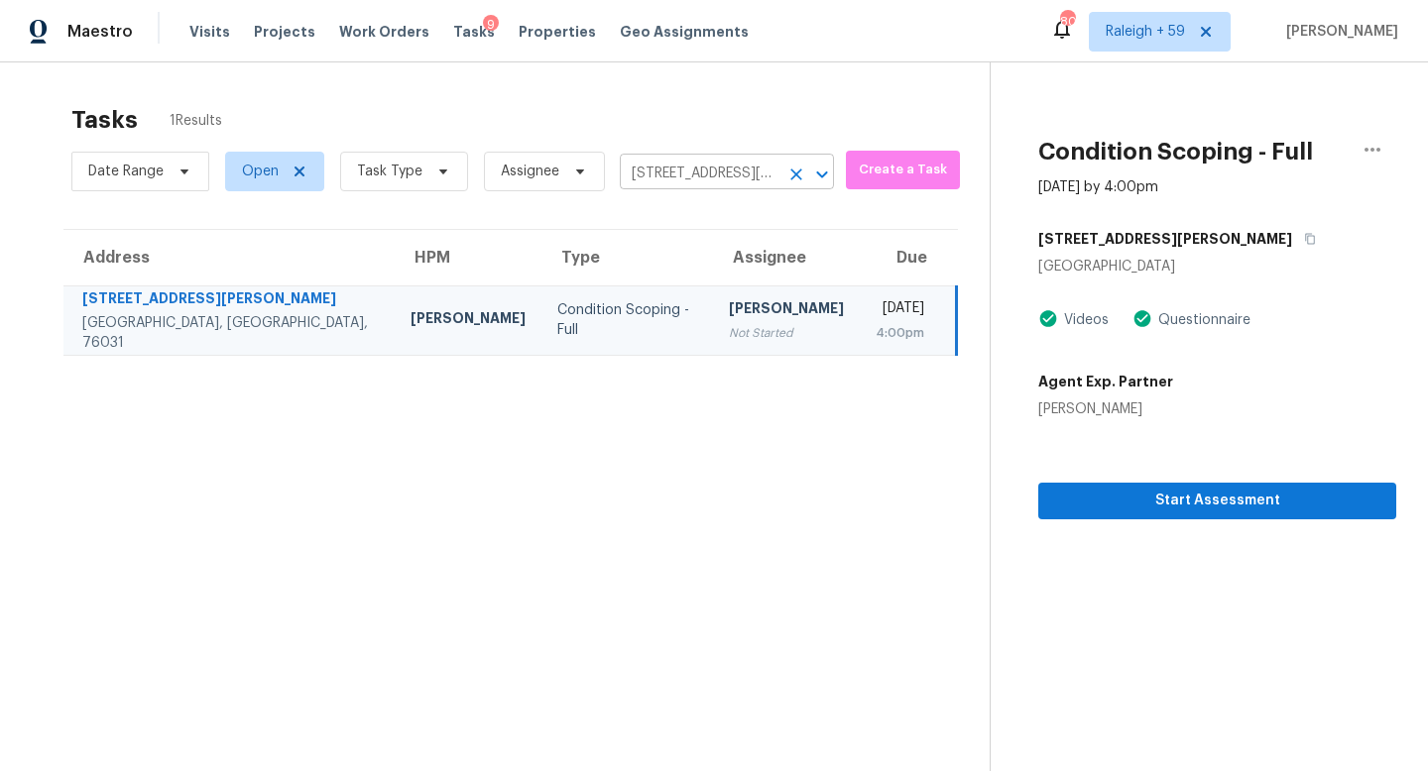
click at [686, 173] on input "[STREET_ADDRESS][PERSON_NAME]" at bounding box center [699, 174] width 159 height 31
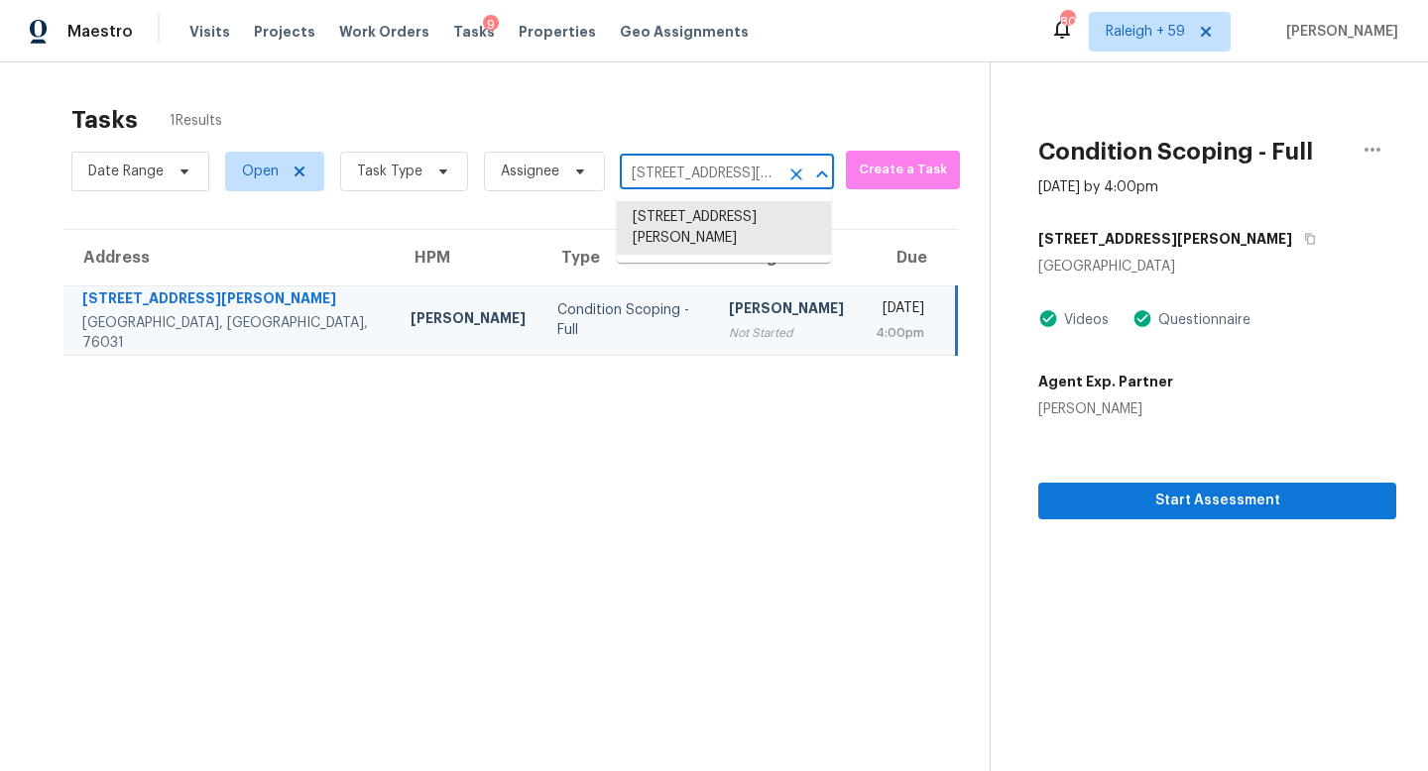
paste input "[STREET_ADDRESS]"
type input "[STREET_ADDRESS]"
click at [687, 224] on li "[STREET_ADDRESS]" at bounding box center [724, 217] width 214 height 33
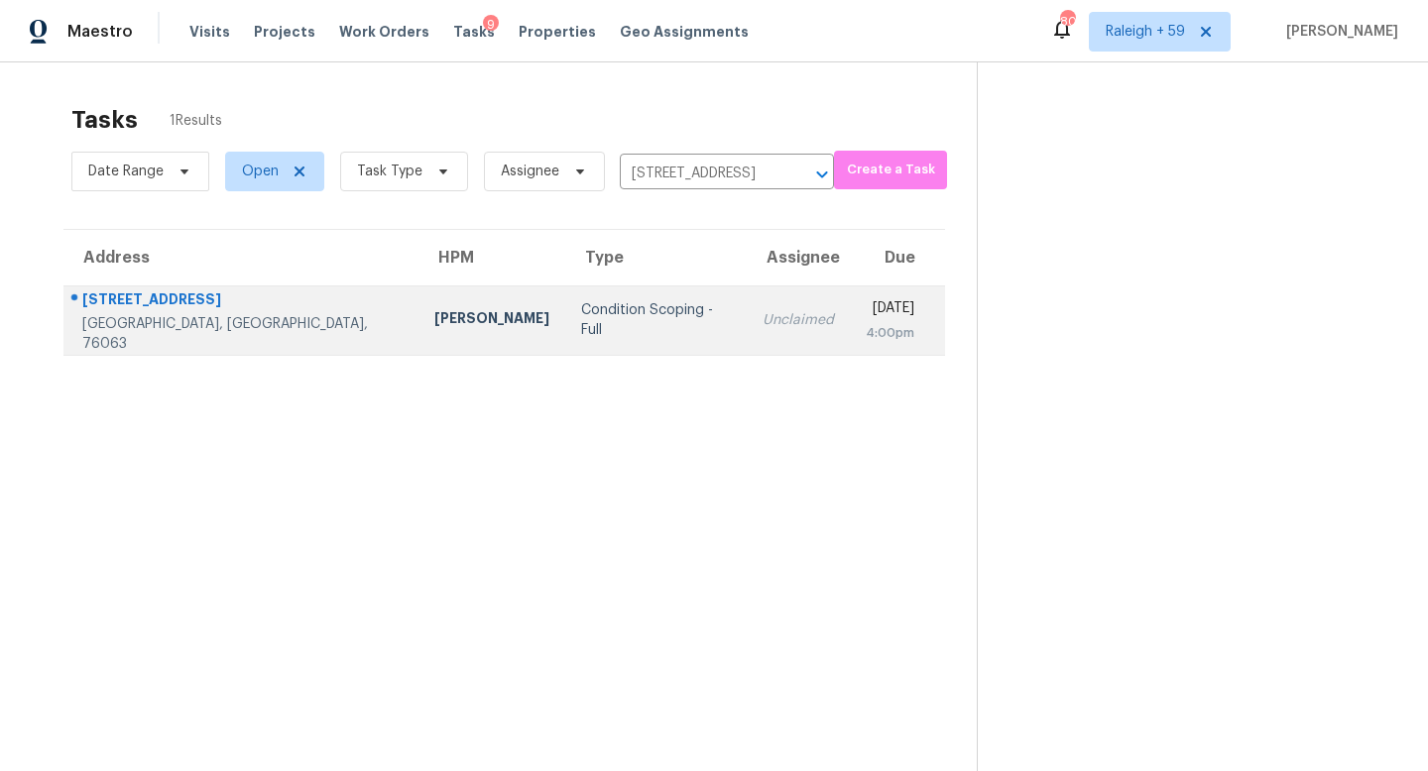
click at [763, 328] on div "Unclaimed" at bounding box center [798, 320] width 71 height 20
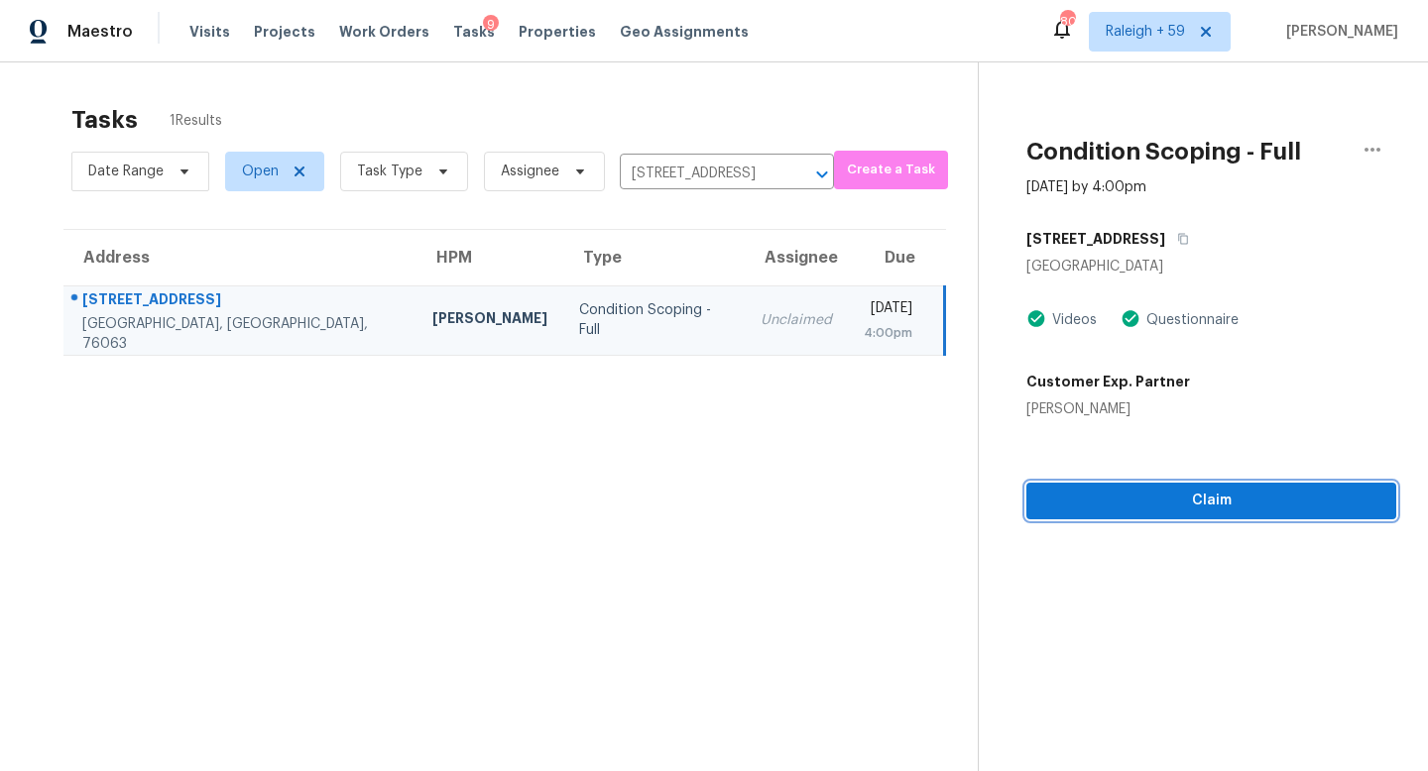
click at [1127, 493] on span "Claim" at bounding box center [1211, 501] width 338 height 25
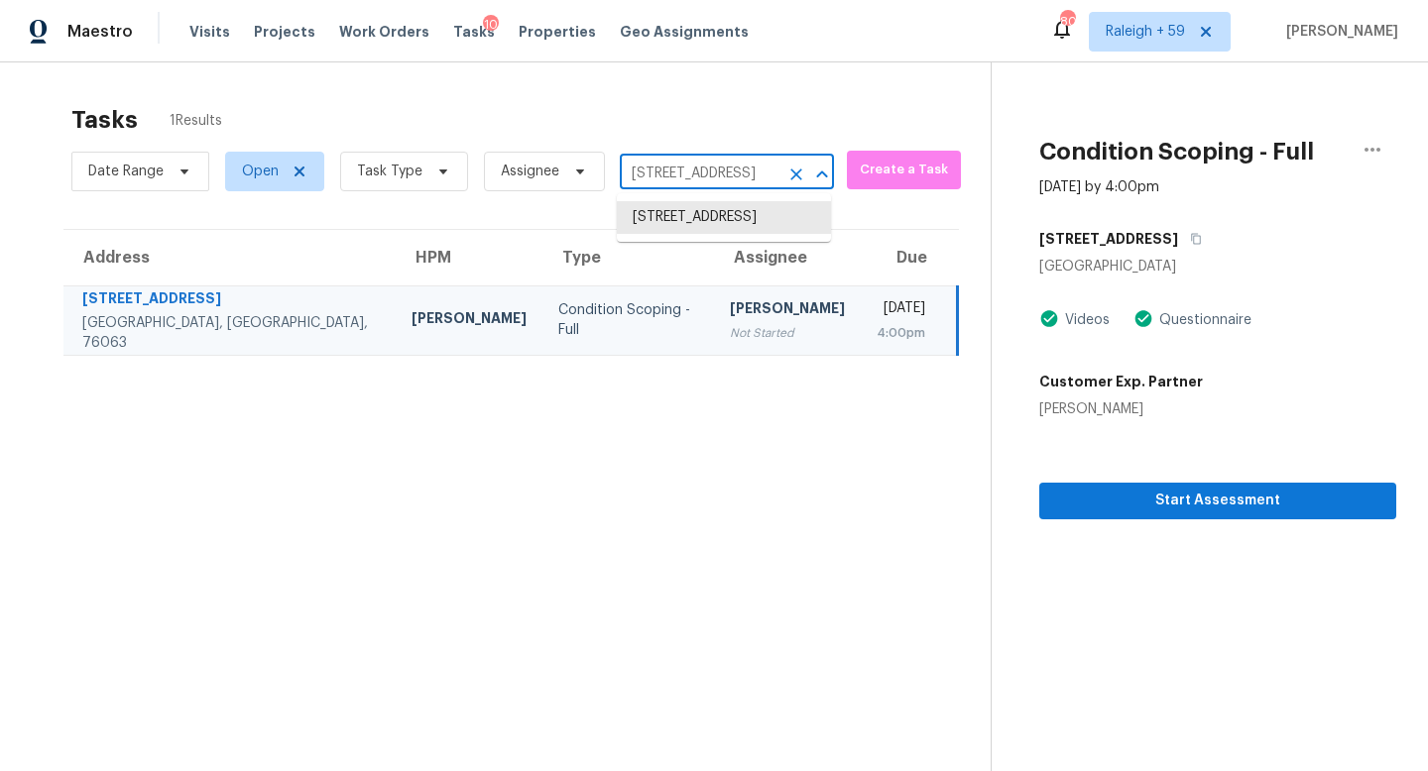
click at [684, 170] on input "[STREET_ADDRESS]" at bounding box center [699, 174] width 159 height 31
paste input "[STREET_ADDRESS][PERSON_NAME][PERSON_NAME]"
type input "[STREET_ADDRESS][PERSON_NAME][PERSON_NAME]"
click at [704, 239] on li "[STREET_ADDRESS][PERSON_NAME][PERSON_NAME]" at bounding box center [724, 238] width 214 height 74
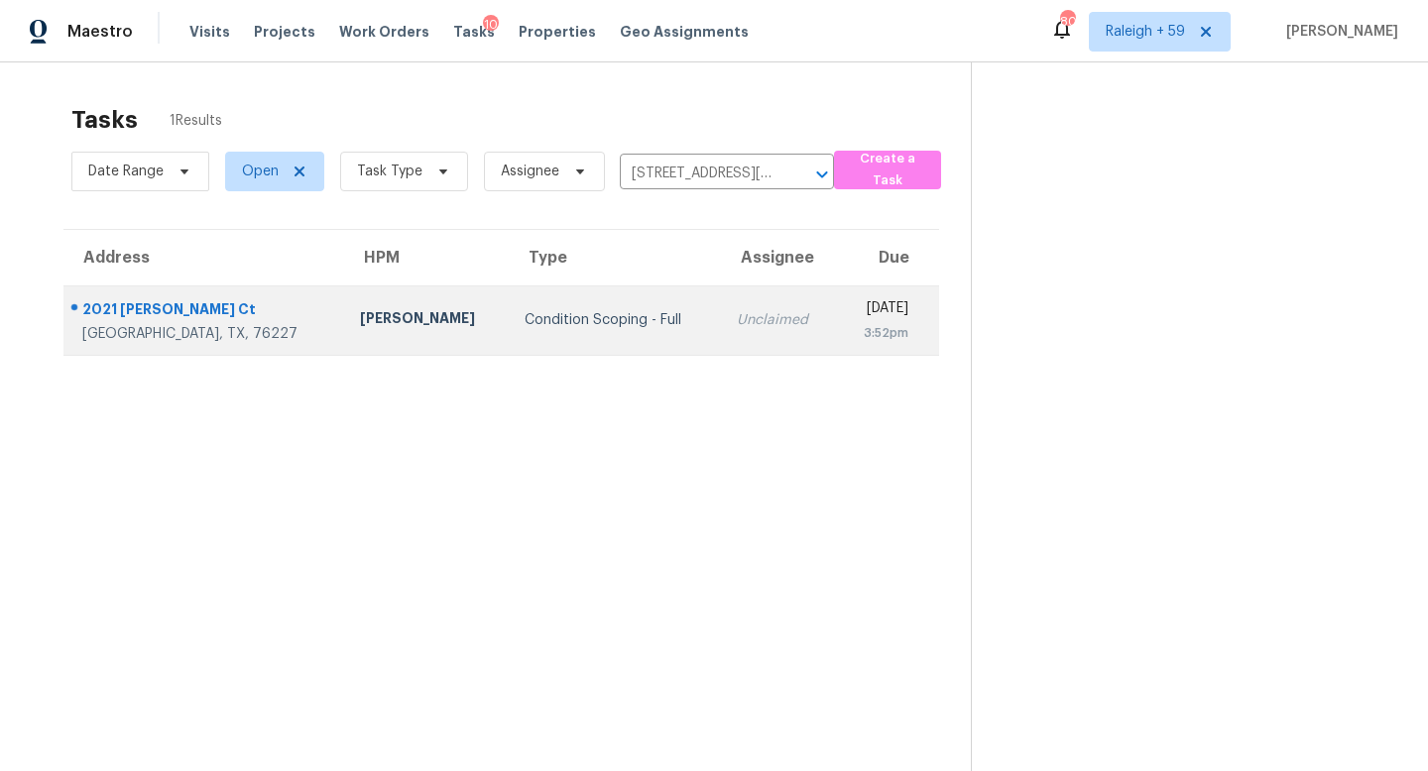
click at [737, 318] on div "Unclaimed" at bounding box center [779, 320] width 84 height 20
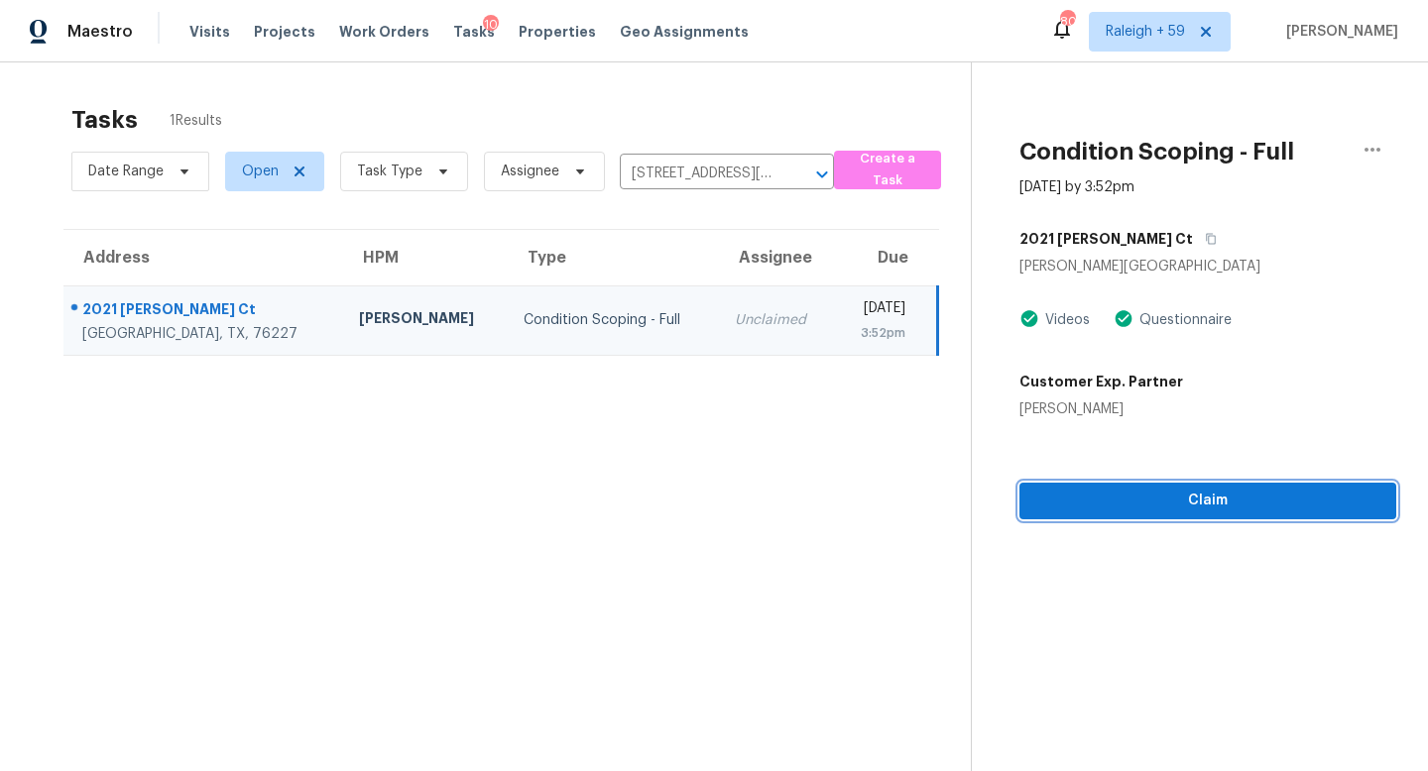
click at [1169, 492] on span "Claim" at bounding box center [1207, 501] width 345 height 25
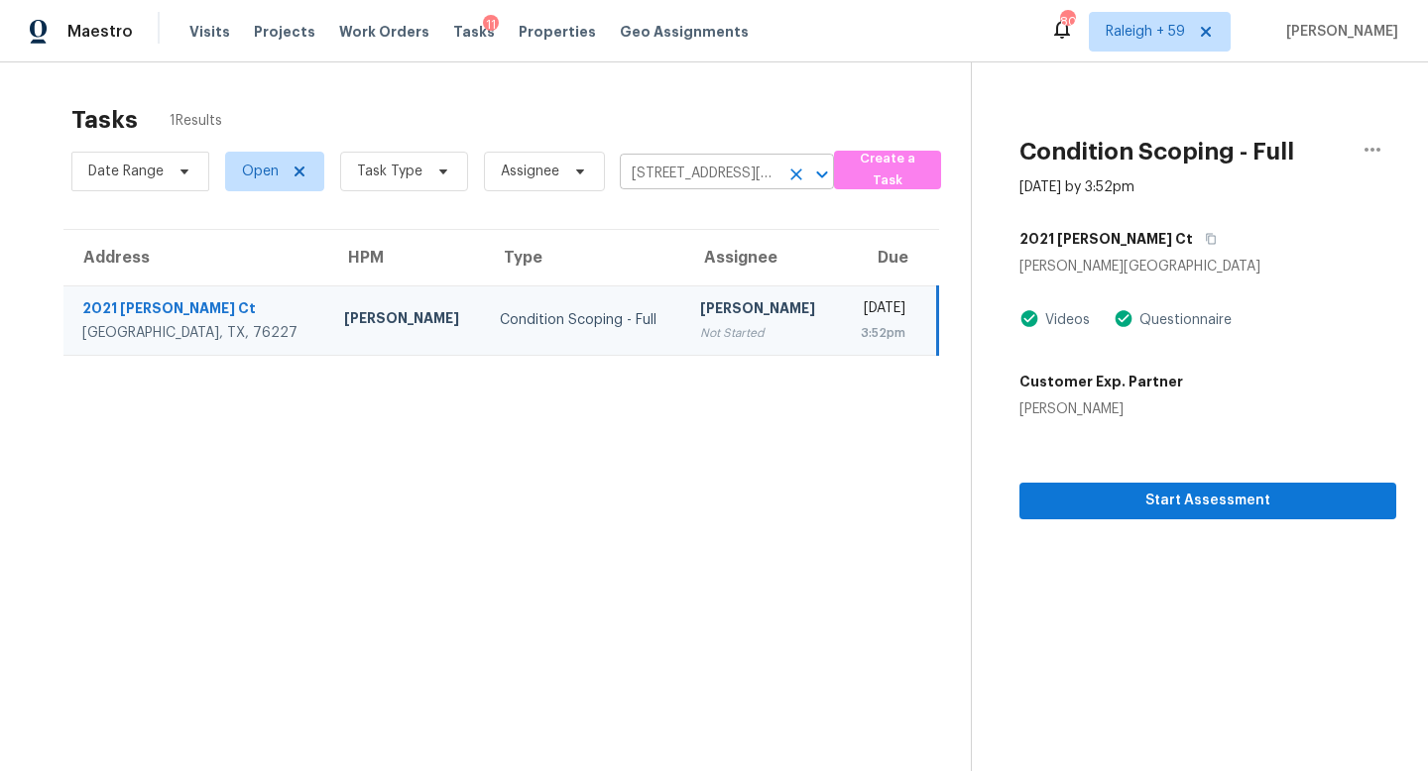
click at [715, 161] on input "[STREET_ADDRESS][PERSON_NAME][PERSON_NAME]" at bounding box center [699, 174] width 159 height 31
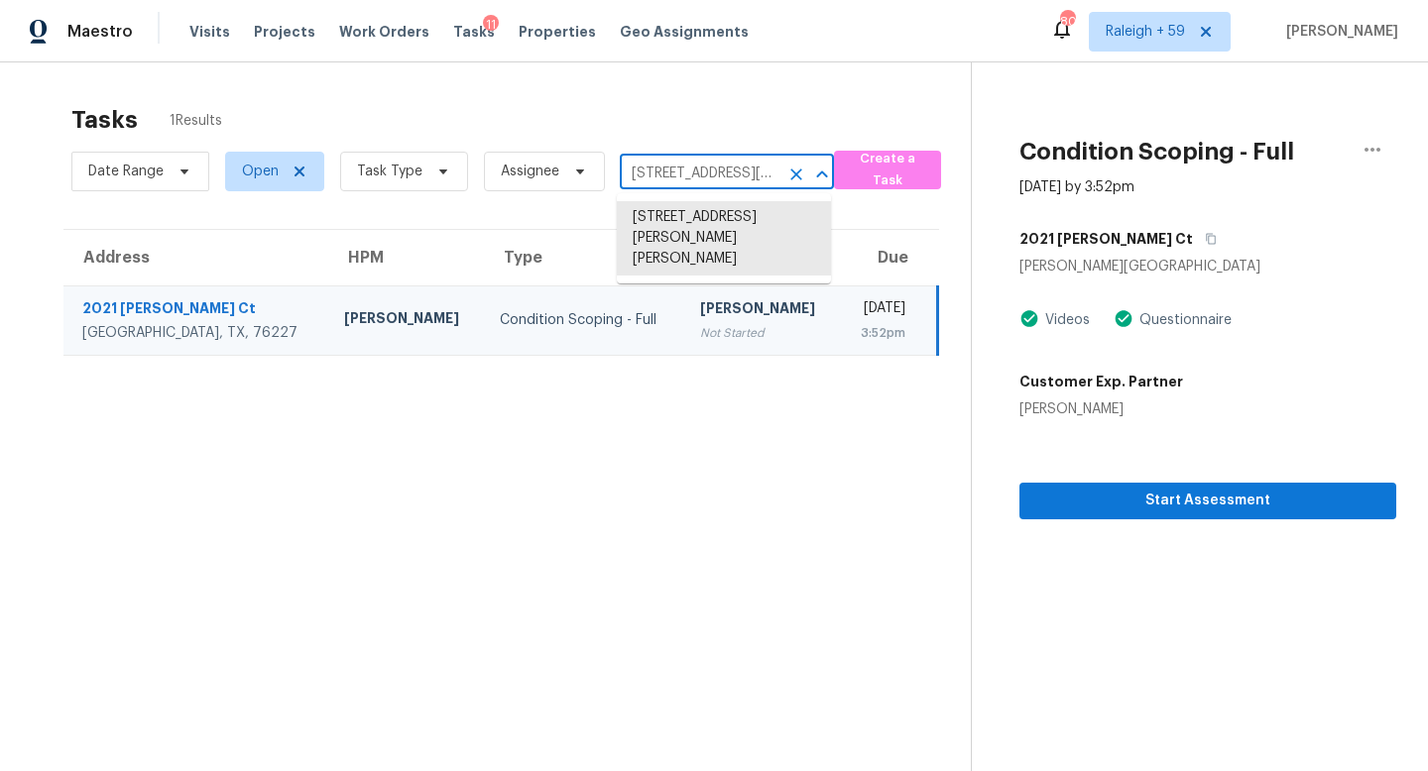
paste input "[STREET_ADDRESS]"
type input "[STREET_ADDRESS]"
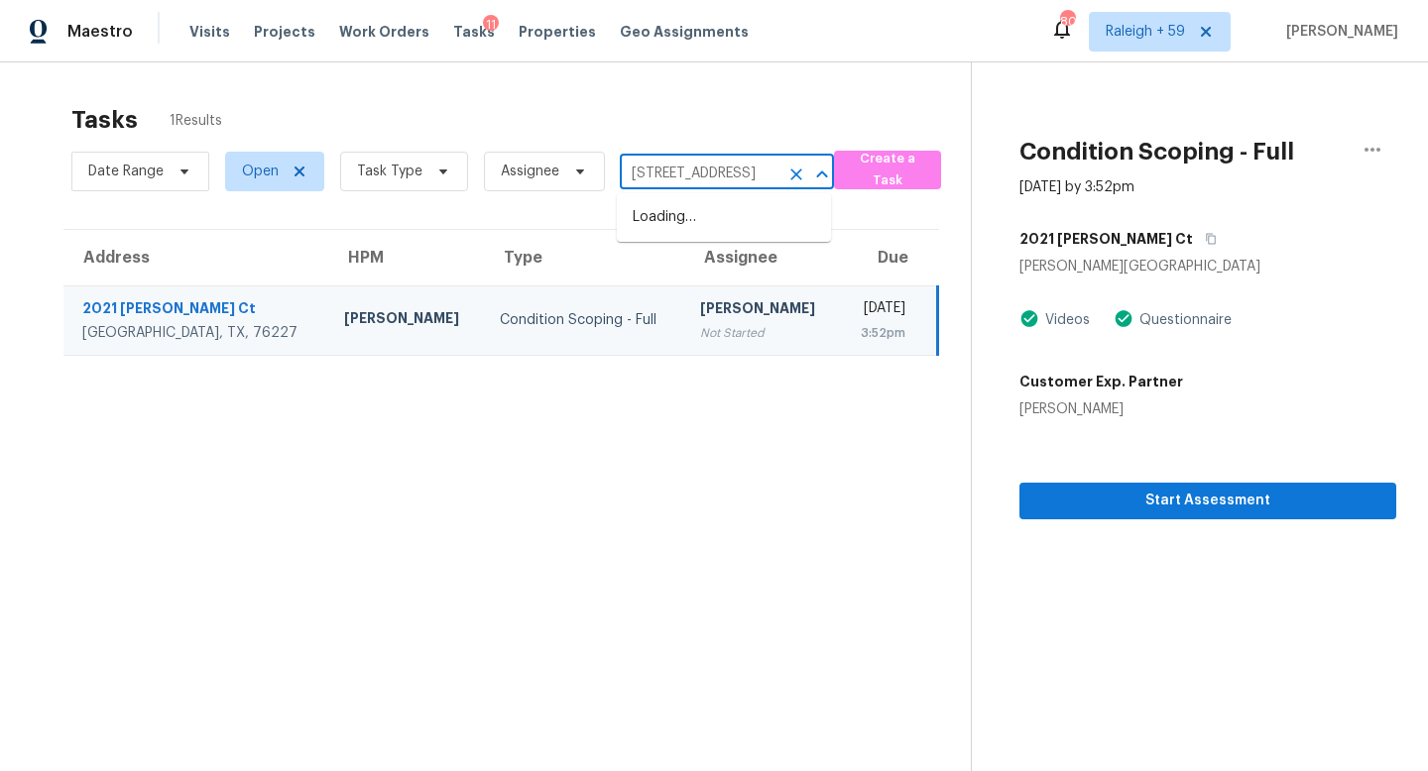
scroll to position [0, 151]
click at [707, 229] on li "[STREET_ADDRESS]" at bounding box center [724, 217] width 214 height 33
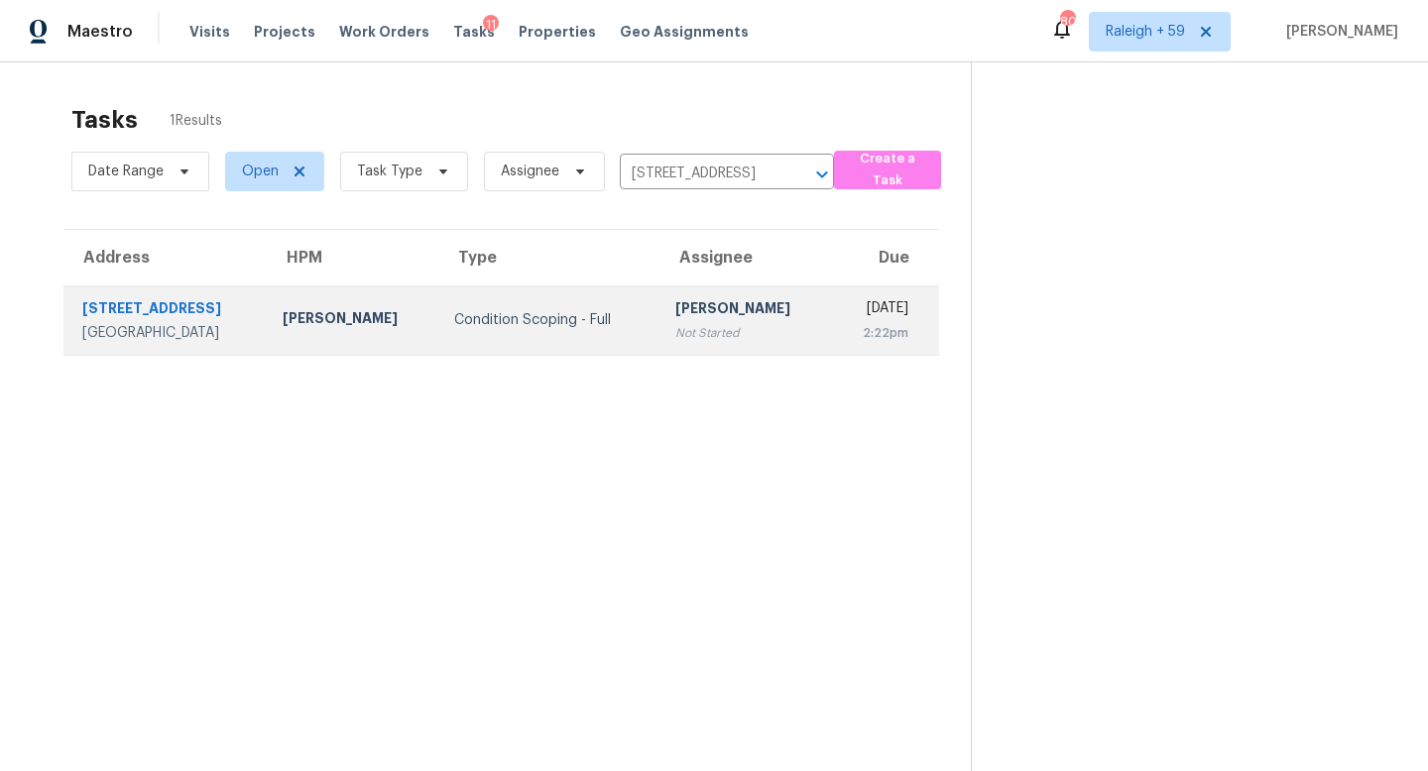
click at [675, 329] on div "Not Started" at bounding box center [745, 333] width 140 height 20
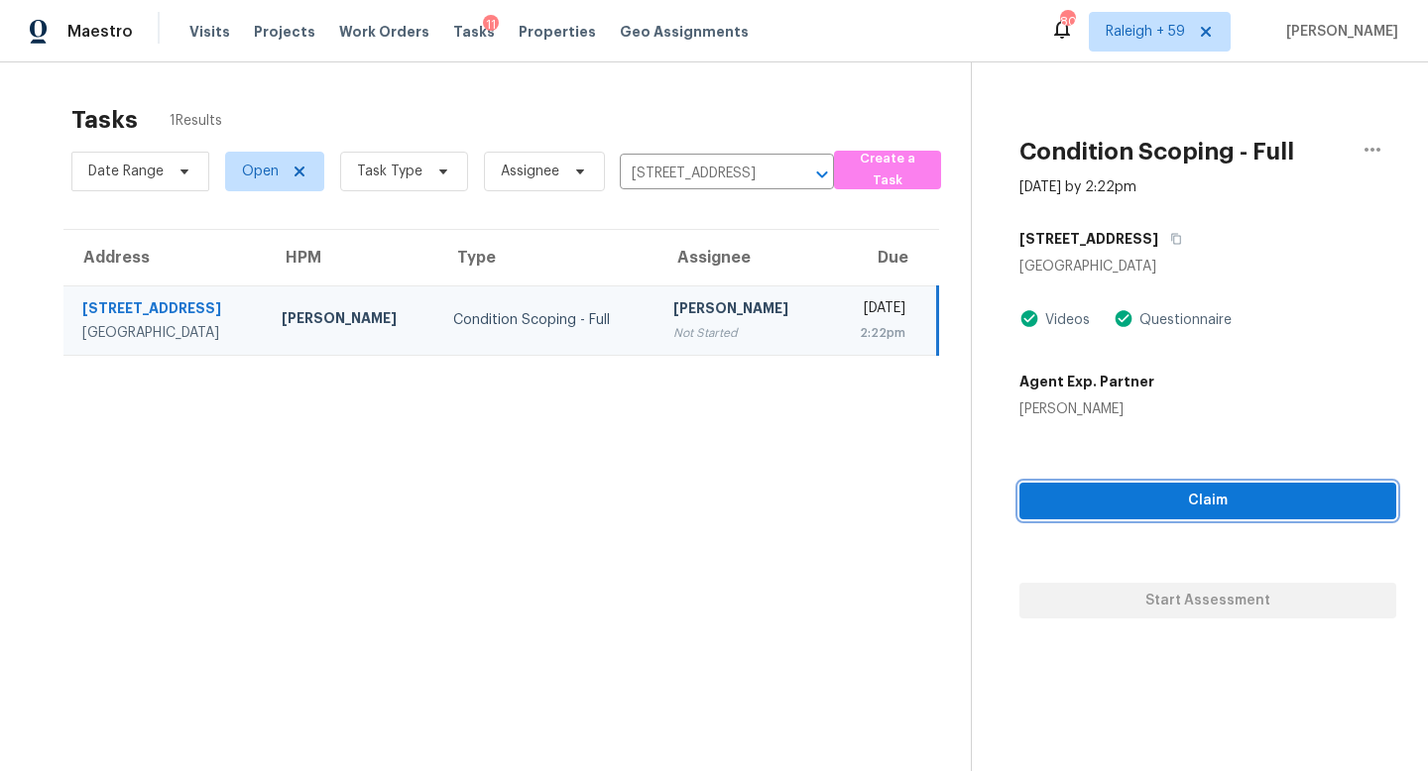
click at [1106, 501] on span "Claim" at bounding box center [1207, 501] width 345 height 25
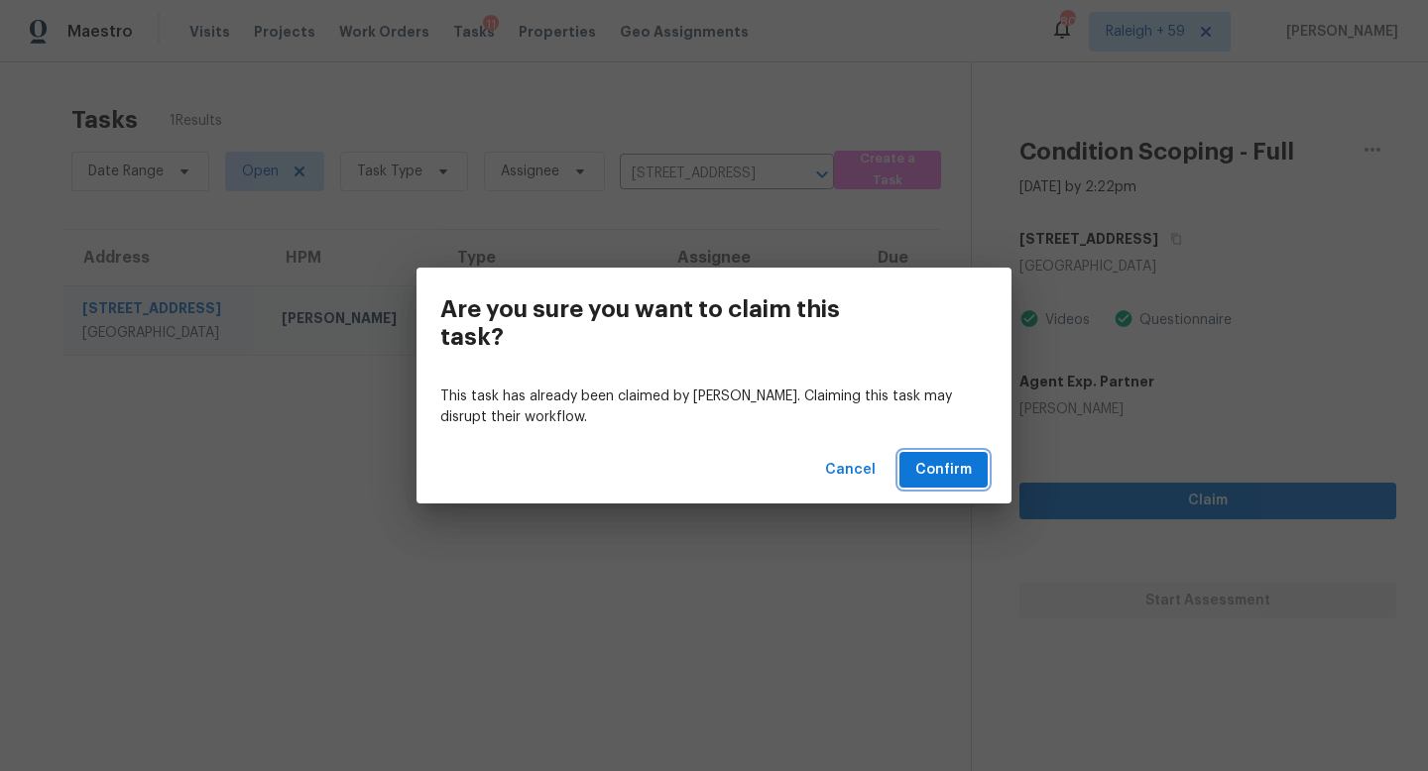
click at [943, 455] on button "Confirm" at bounding box center [943, 470] width 88 height 37
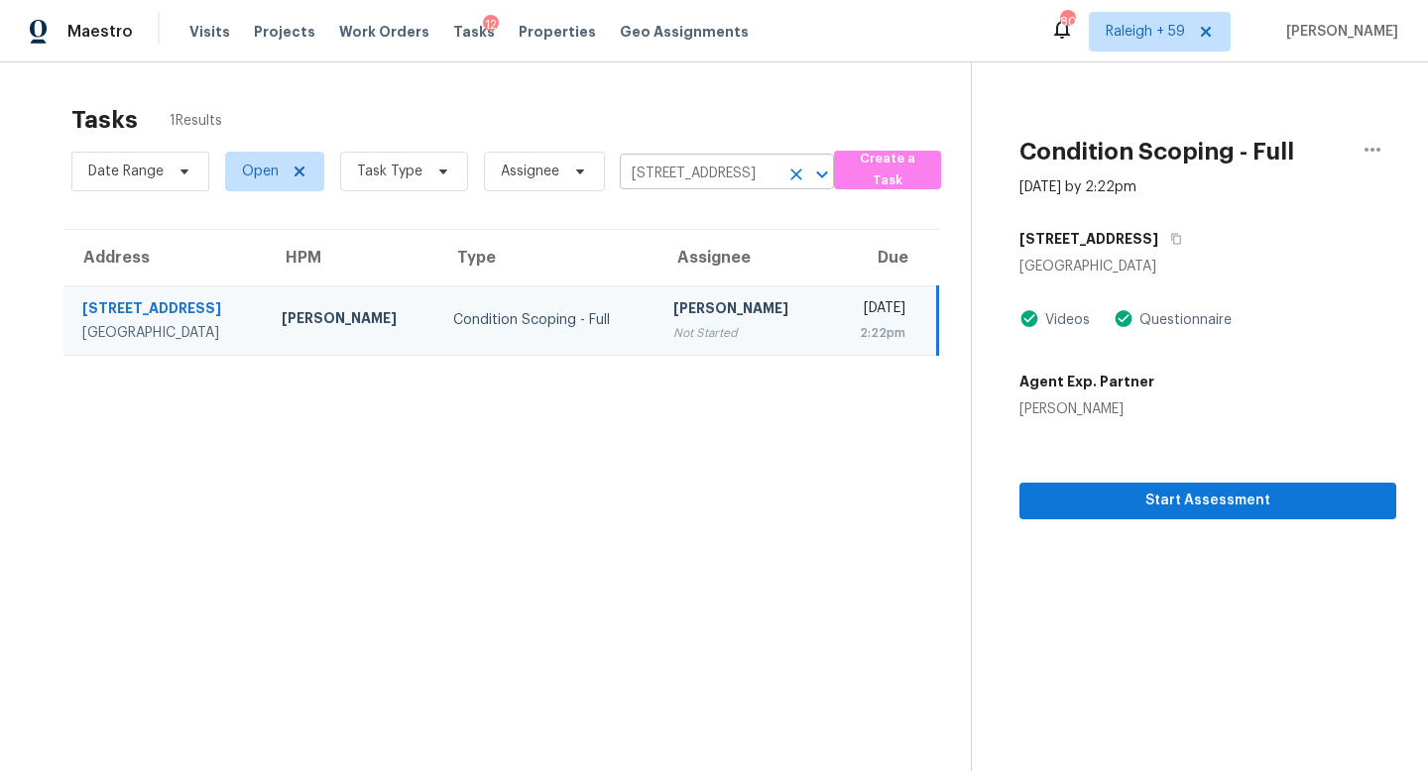
click at [707, 179] on input "[STREET_ADDRESS]" at bounding box center [699, 174] width 159 height 31
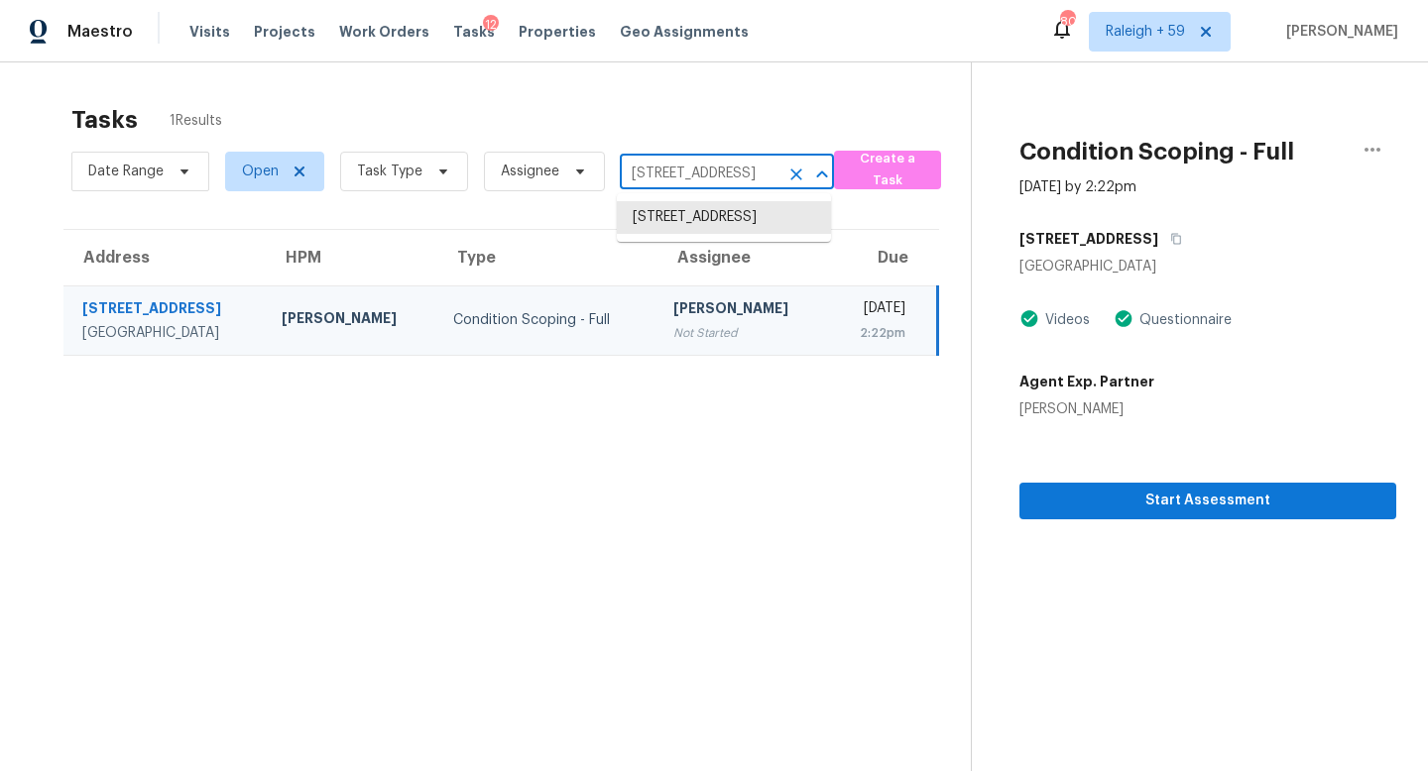
paste input "[STREET_ADDRESS]"
type input "[STREET_ADDRESS]"
click at [712, 229] on li "[STREET_ADDRESS]" at bounding box center [724, 217] width 214 height 33
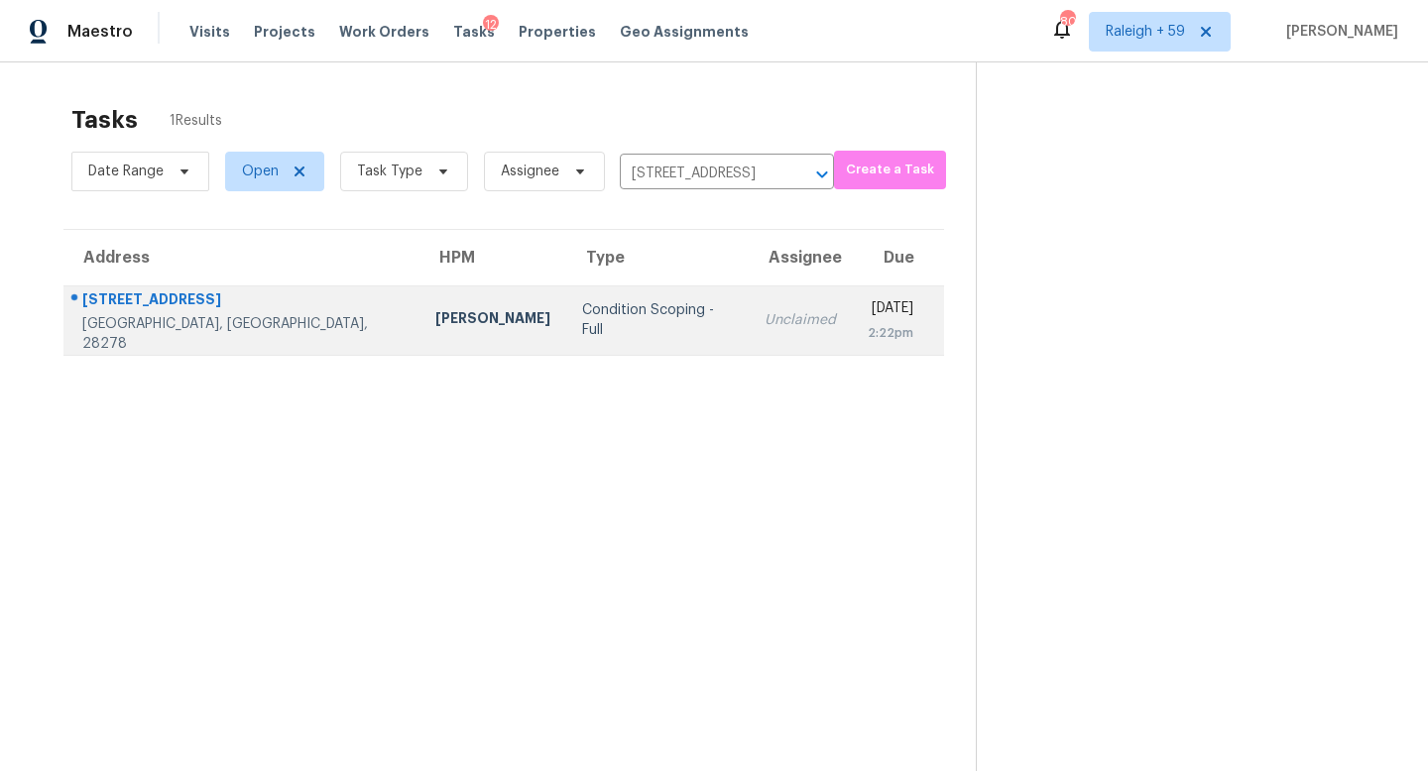
click at [749, 334] on td "Unclaimed" at bounding box center [800, 320] width 103 height 69
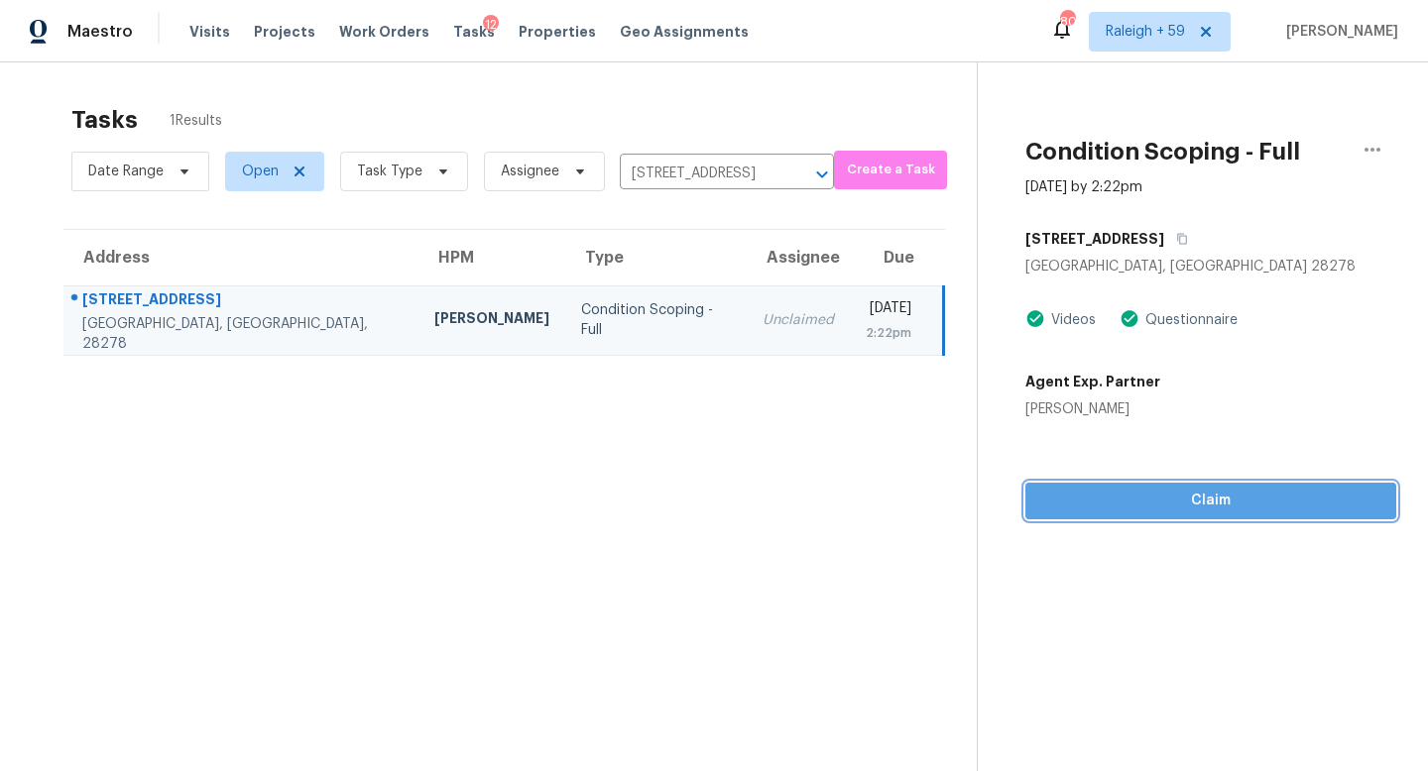
click at [1117, 507] on span "Claim" at bounding box center [1210, 501] width 339 height 25
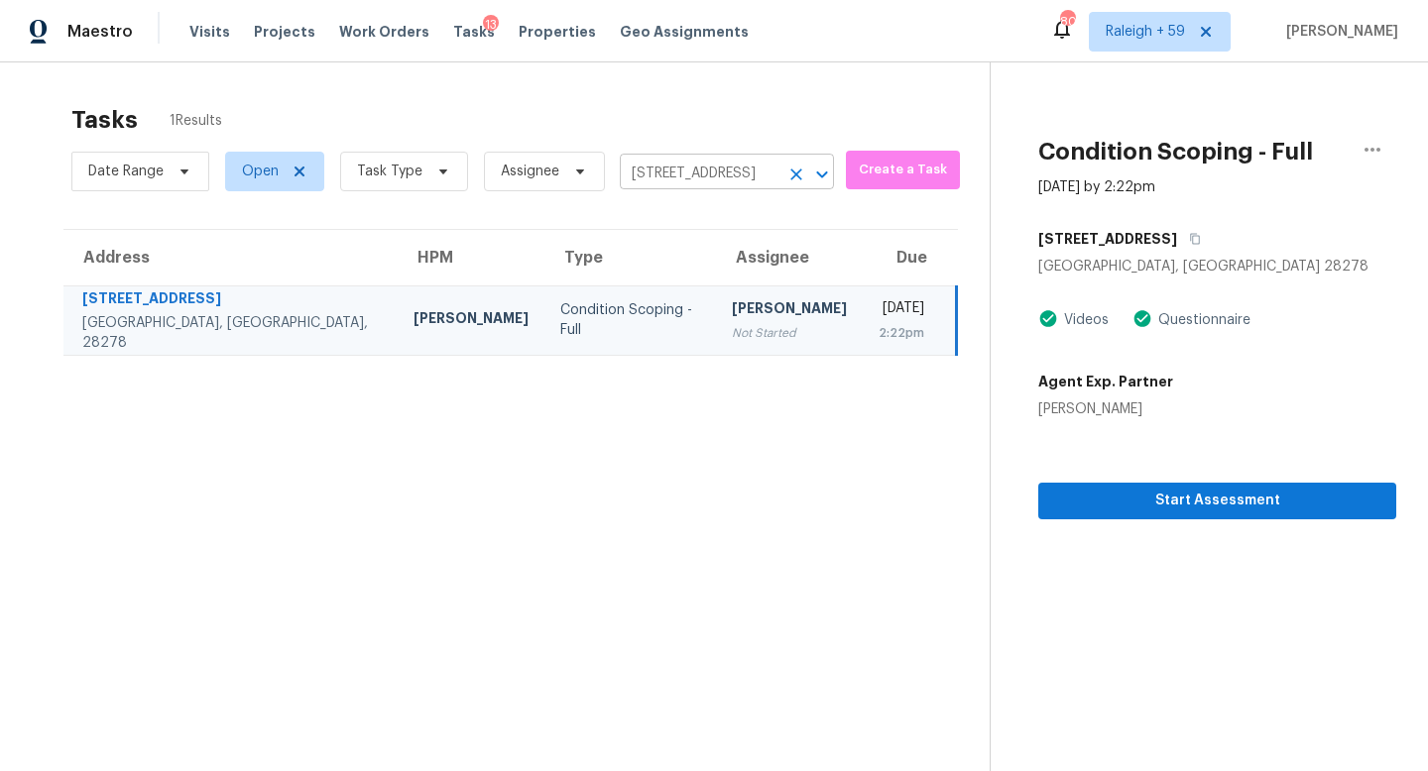
click at [753, 185] on input "[STREET_ADDRESS]" at bounding box center [699, 174] width 159 height 31
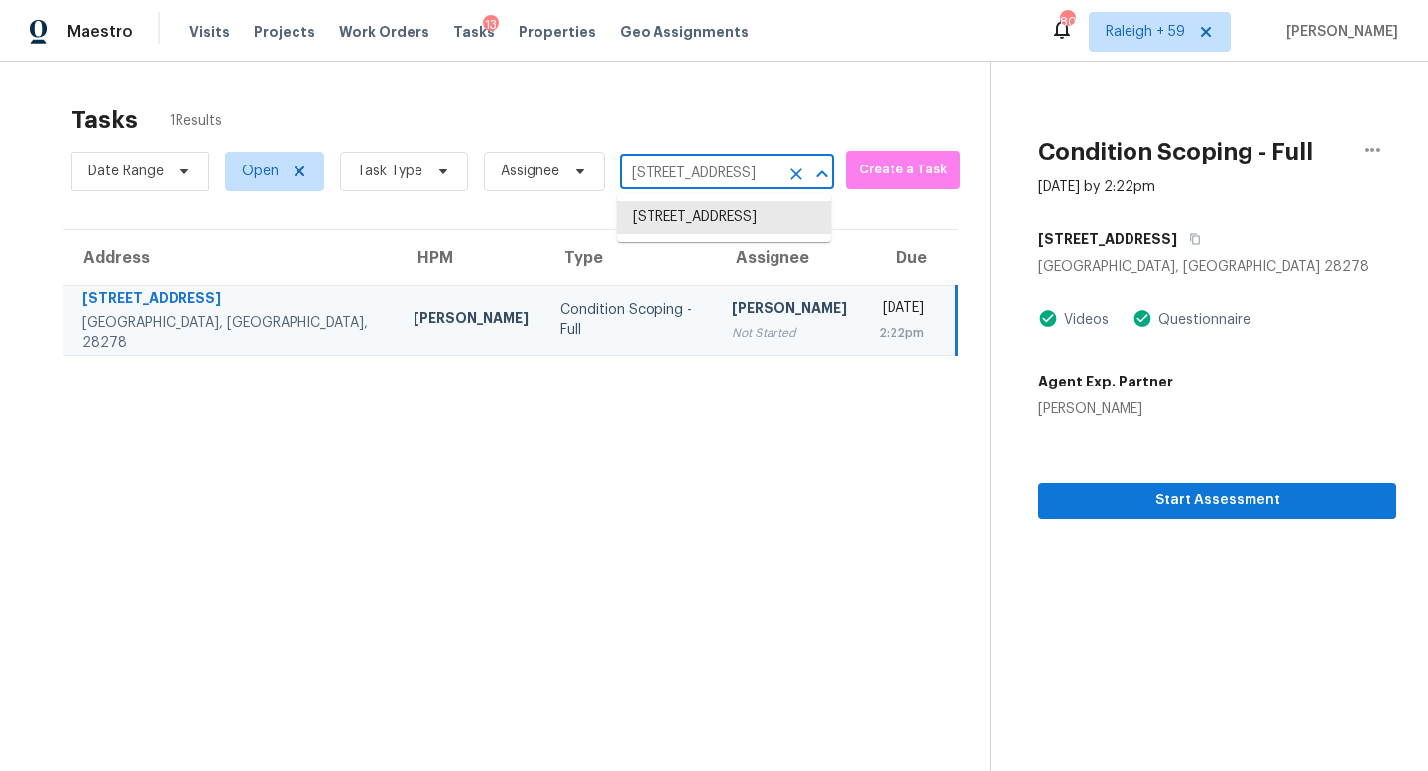
paste input "[STREET_ADDRESS][PERSON_NAME]"
type input "[STREET_ADDRESS][PERSON_NAME]"
click at [748, 217] on li "[STREET_ADDRESS][PERSON_NAME]" at bounding box center [724, 228] width 214 height 54
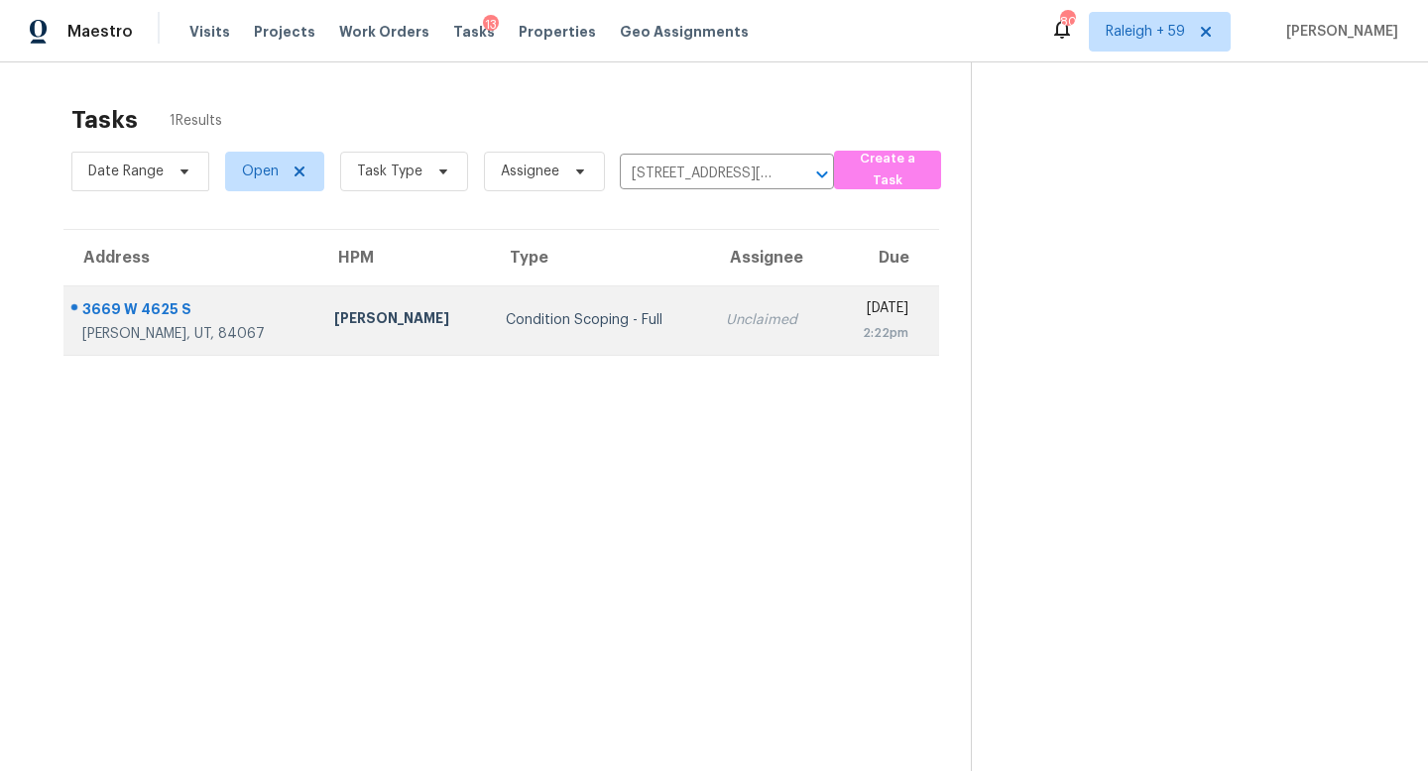
click at [710, 338] on td "Unclaimed" at bounding box center [770, 320] width 121 height 69
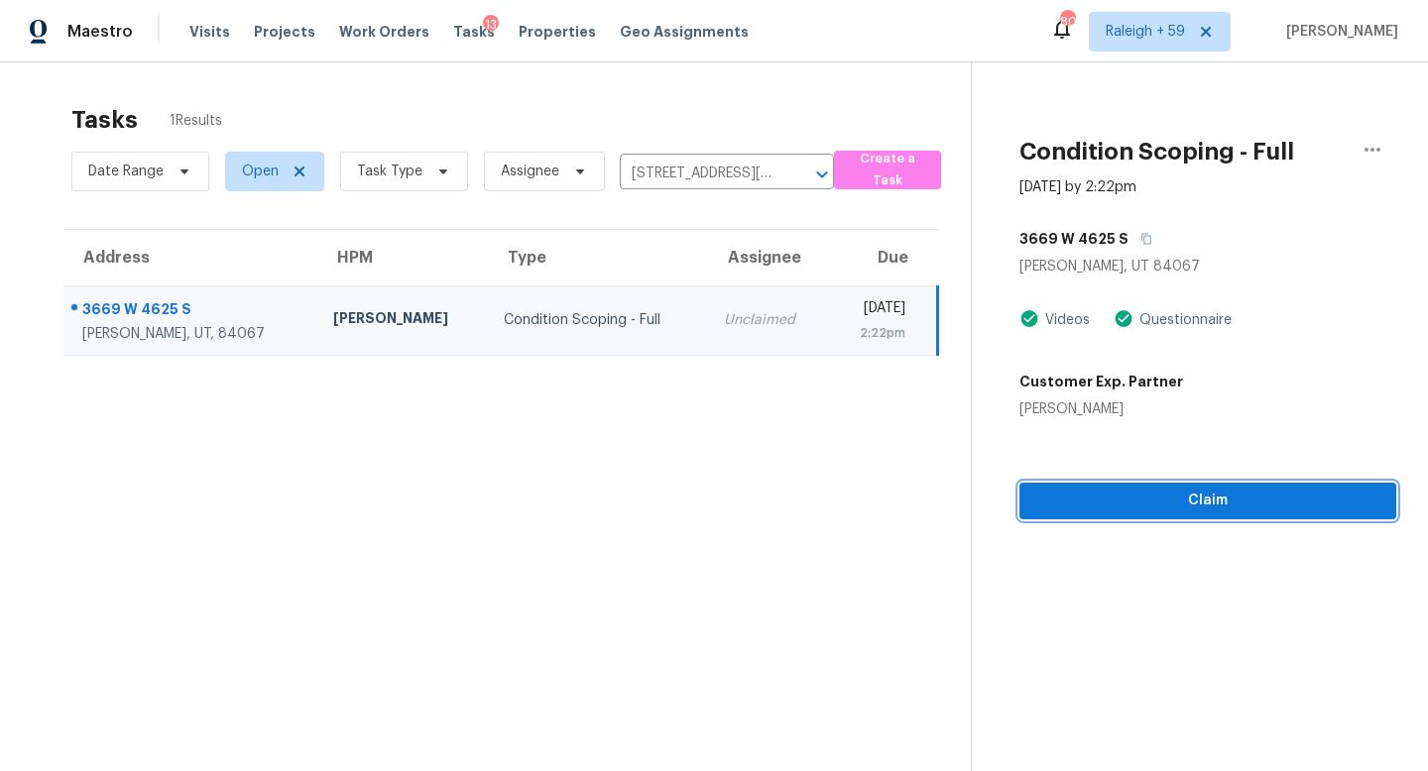
click at [1111, 500] on span "Claim" at bounding box center [1207, 501] width 345 height 25
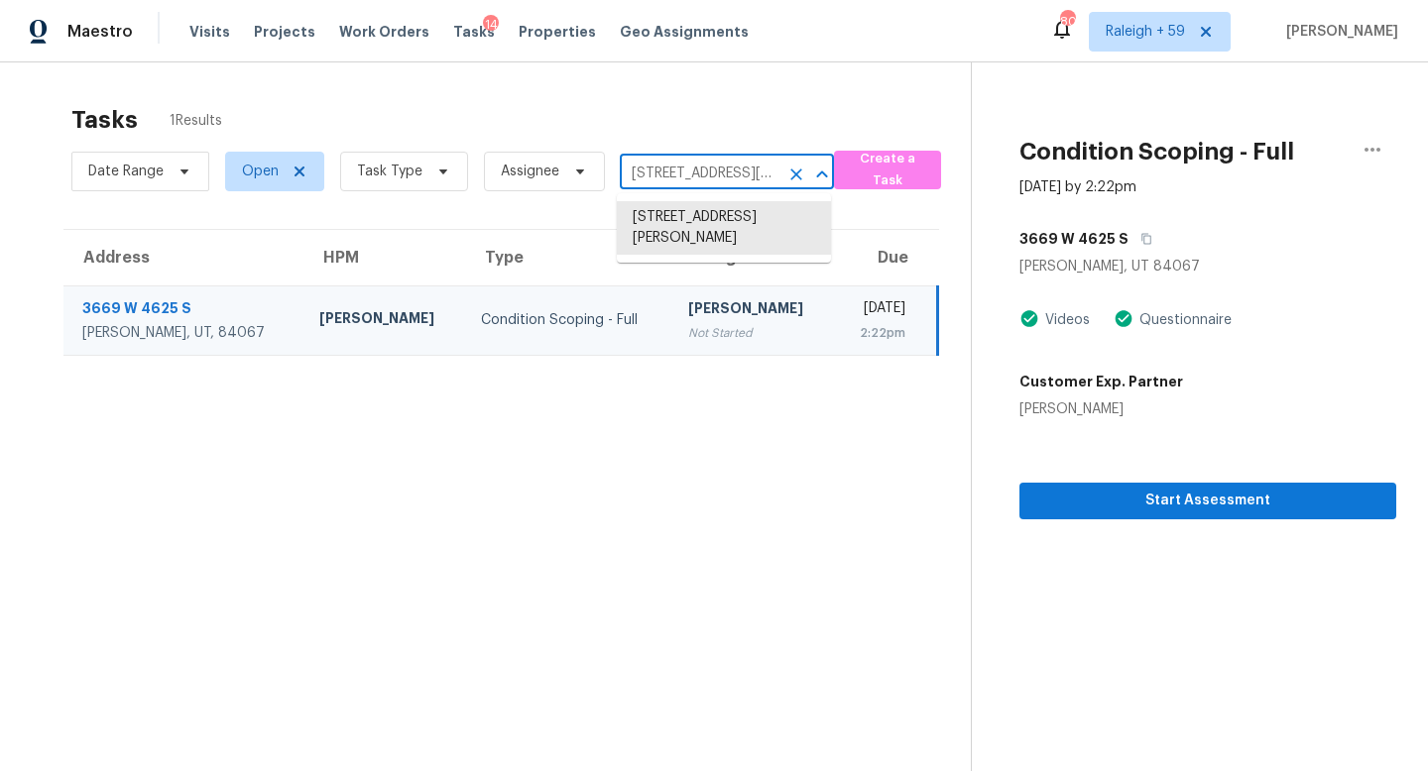
click at [740, 168] on input "[STREET_ADDRESS][PERSON_NAME]" at bounding box center [699, 174] width 159 height 31
paste input "[STREET_ADDRESS]"
type input "[STREET_ADDRESS]"
click at [729, 231] on li "[STREET_ADDRESS]" at bounding box center [724, 217] width 214 height 33
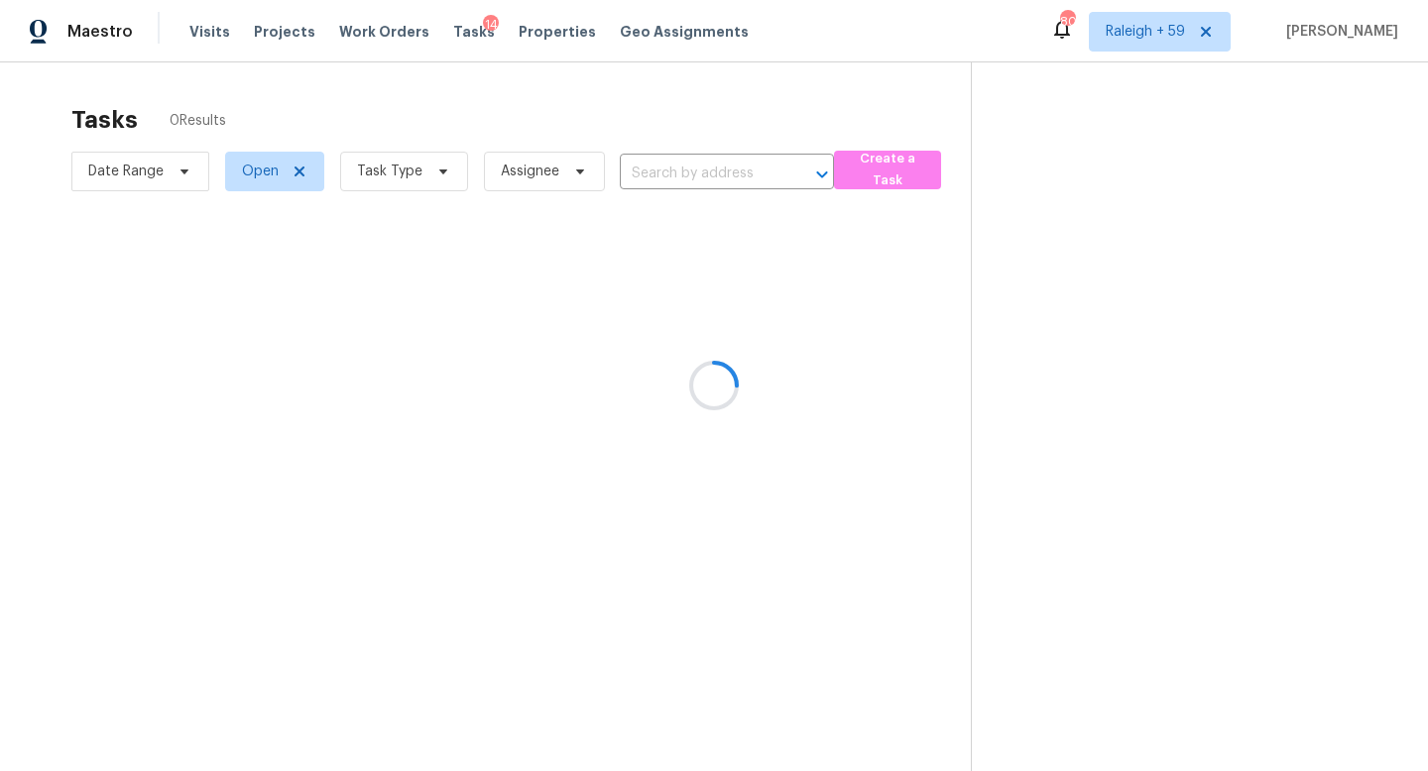
type input "[STREET_ADDRESS]"
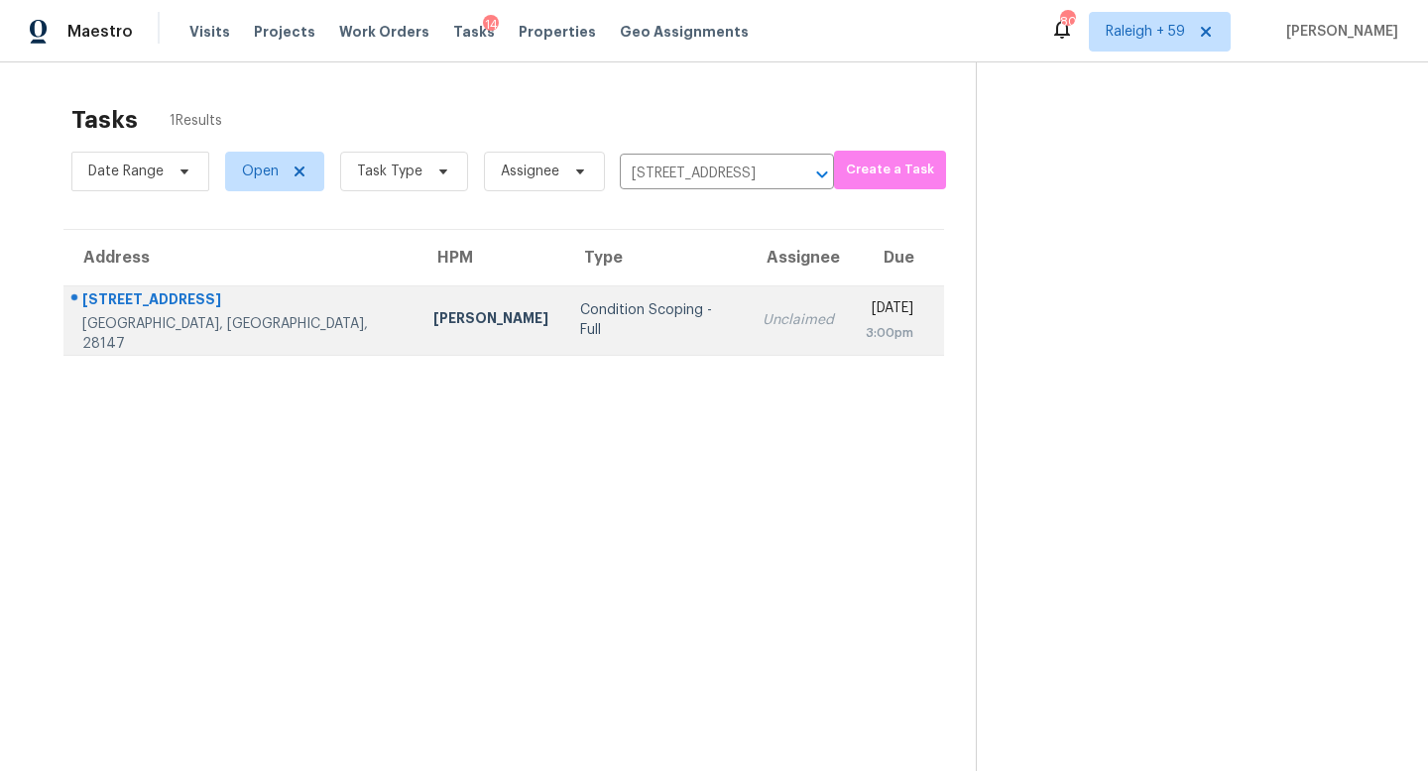
click at [747, 334] on td "Unclaimed" at bounding box center [798, 320] width 103 height 69
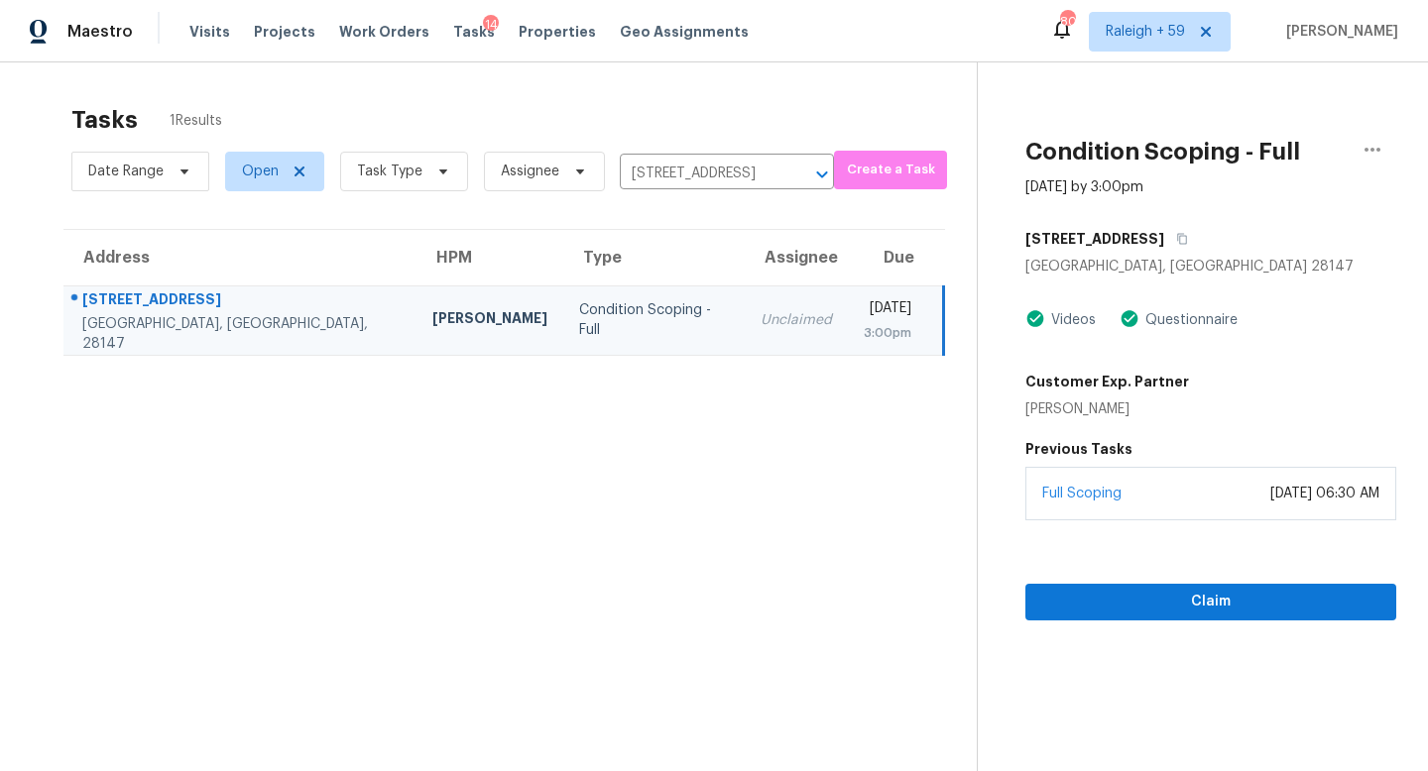
click at [1211, 512] on div "Full Scoping [DATE] 06:30 AM" at bounding box center [1210, 494] width 371 height 54
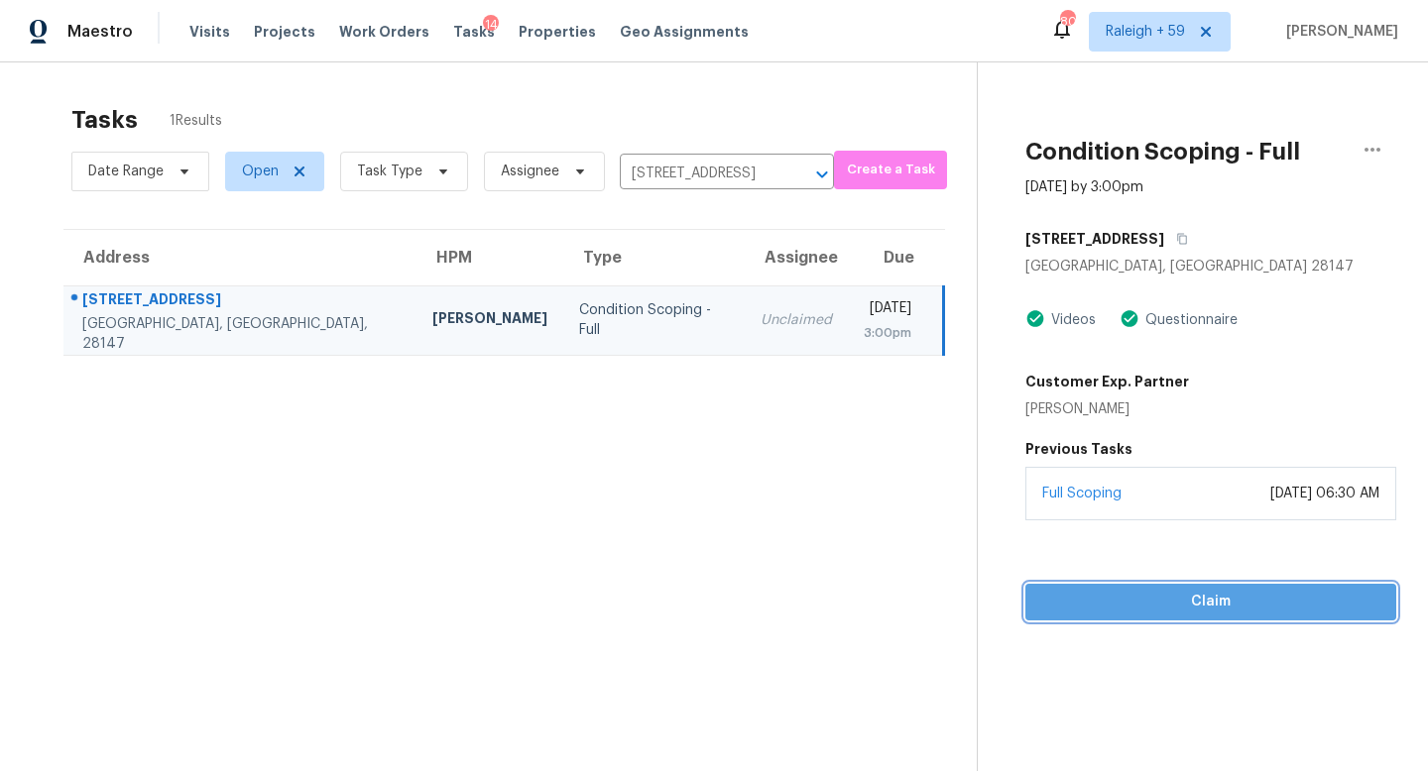
click at [1214, 586] on button "Claim" at bounding box center [1210, 602] width 371 height 37
